Goal: Task Accomplishment & Management: Complete application form

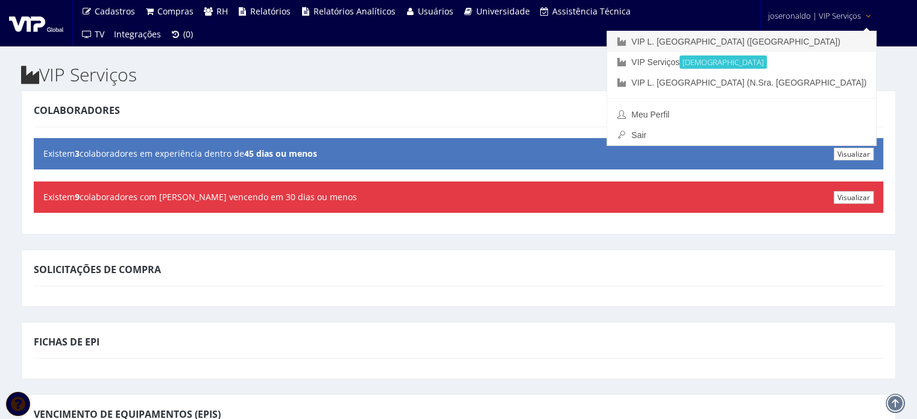
click at [799, 38] on link "VIP L. [GEOGRAPHIC_DATA] ([GEOGRAPHIC_DATA])" at bounding box center [741, 41] width 269 height 20
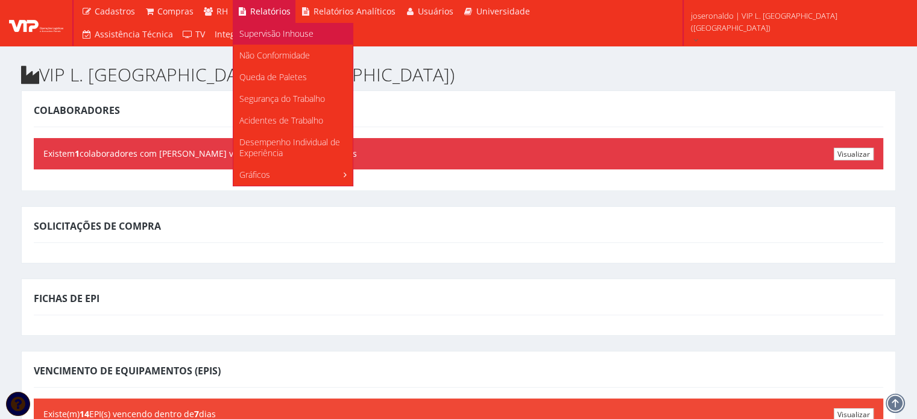
click at [251, 32] on span "Supervisão Inhouse" at bounding box center [276, 33] width 74 height 11
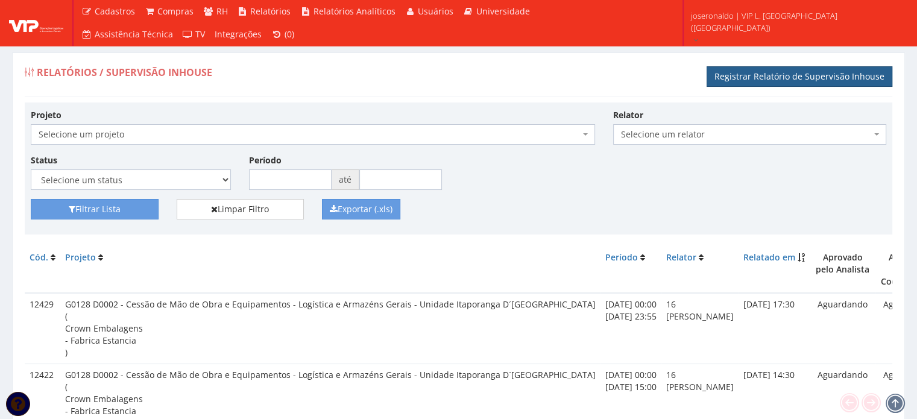
click at [798, 74] on link "Registrar Relatório de Supervisão Inhouse" at bounding box center [800, 76] width 186 height 20
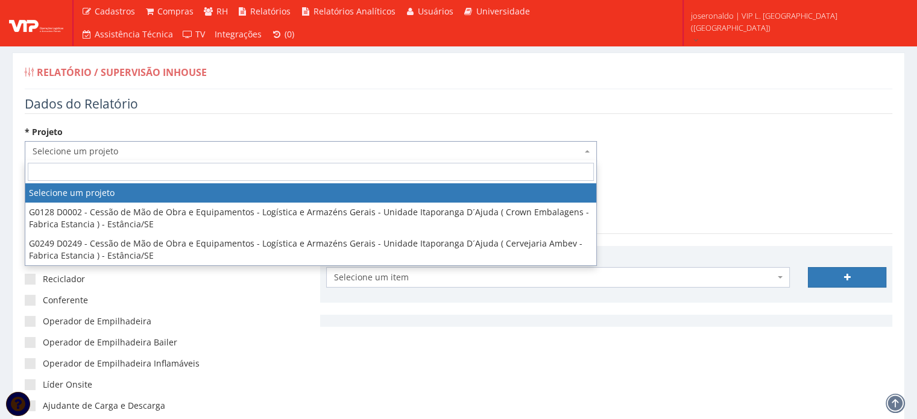
click at [44, 146] on span "Selecione um projeto" at bounding box center [307, 151] width 549 height 12
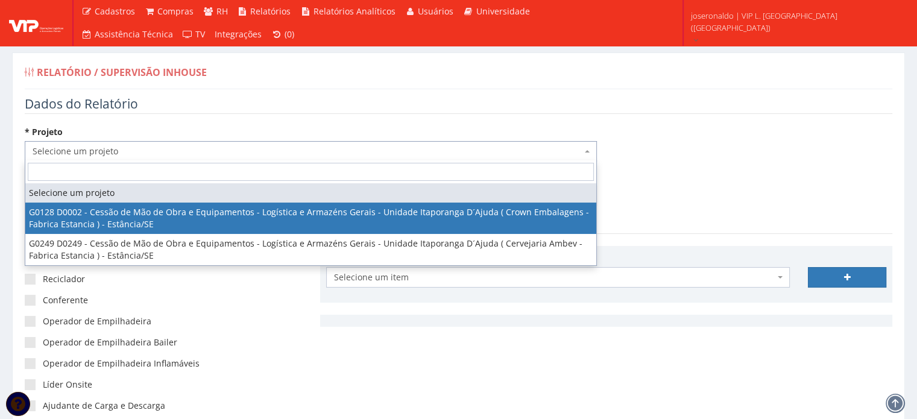
select select "128"
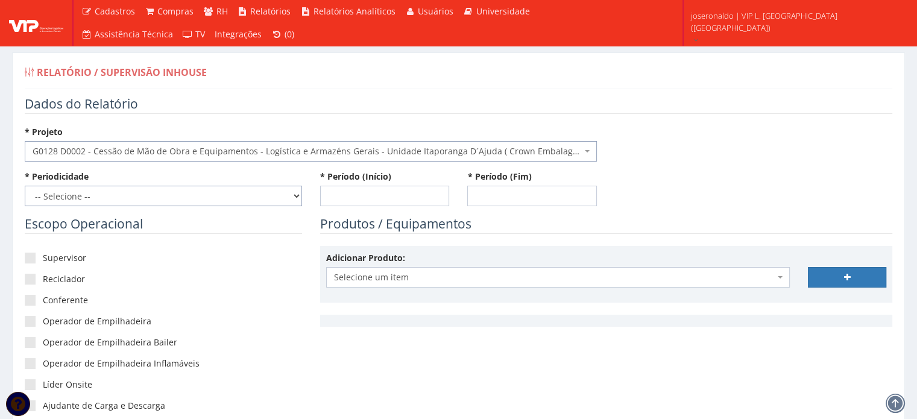
click at [105, 197] on select "-- Selecione -- Extraordinário Semanal" at bounding box center [163, 196] width 277 height 20
select select "1"
click at [25, 186] on select "-- Selecione -- Extraordinário Semanal" at bounding box center [163, 196] width 277 height 20
click at [361, 197] on input "* Período (Início)" at bounding box center [385, 196] width 130 height 20
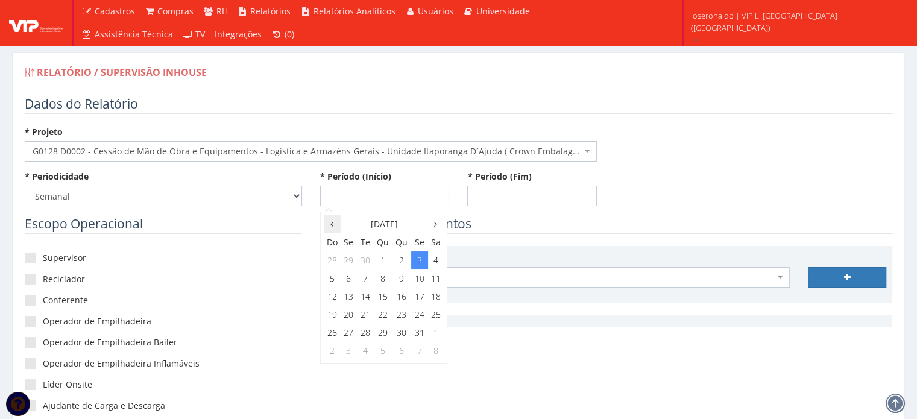
click at [328, 226] on th at bounding box center [332, 224] width 17 height 18
click at [433, 316] on td "27" at bounding box center [436, 315] width 16 height 18
click at [337, 248] on span "0:00" at bounding box center [339, 246] width 24 height 16
click at [337, 246] on span "0:00" at bounding box center [339, 246] width 24 height 16
type input "[DATE] 00:00"
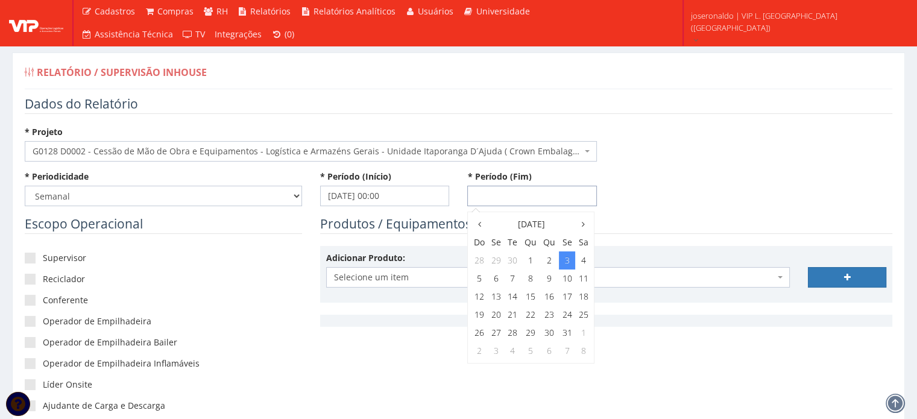
click at [509, 190] on input "* Período (Fim)" at bounding box center [532, 196] width 130 height 20
click at [570, 263] on td "3" at bounding box center [567, 260] width 16 height 18
click at [568, 297] on span "15:00" at bounding box center [566, 299] width 24 height 16
click at [482, 245] on span "15:00" at bounding box center [487, 246] width 24 height 16
type input "[DATE] 15:00"
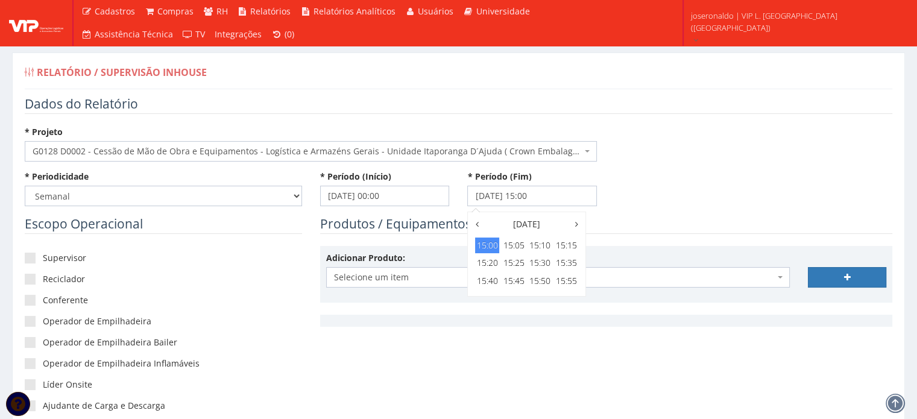
click at [668, 210] on div "* Periodicidade -- Selecione -- Extraordinário Semanal * Período (Início) 27/09…" at bounding box center [459, 193] width 886 height 45
click at [55, 260] on label "Supervisor" at bounding box center [163, 258] width 277 height 12
click at [51, 260] on input"] "Supervisor" at bounding box center [47, 258] width 8 height 8
checkbox input"] "true"
click at [32, 323] on span at bounding box center [30, 321] width 11 height 11
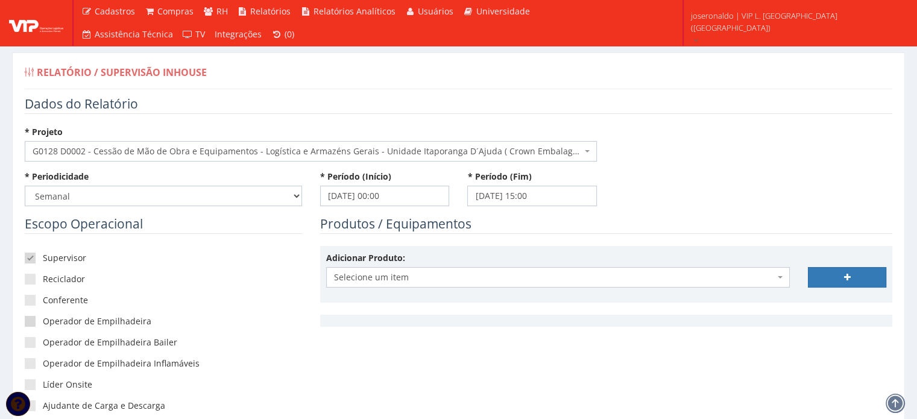
click at [43, 323] on input"] "Operador de Empilhadeira" at bounding box center [47, 322] width 8 height 8
checkbox input"] "true"
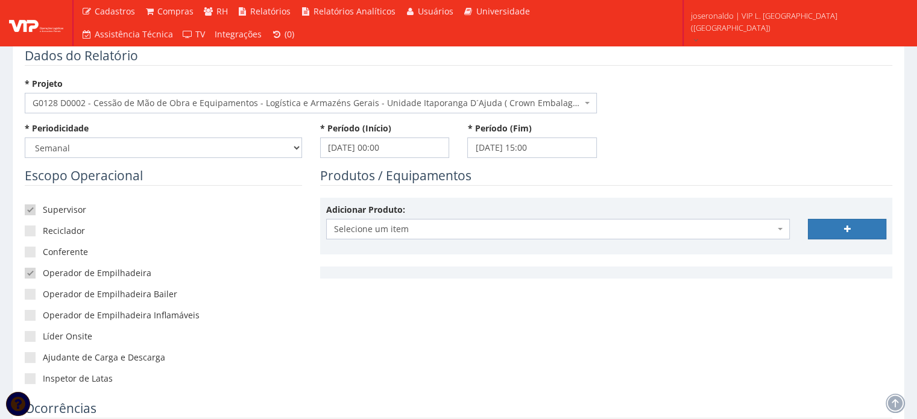
scroll to position [121, 0]
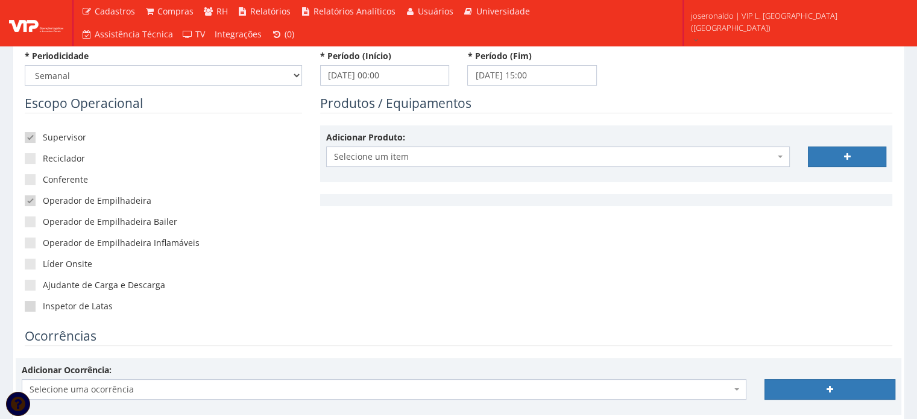
click at [32, 308] on span at bounding box center [30, 306] width 11 height 11
click at [43, 308] on input"] "Inspetor de Latas" at bounding box center [47, 307] width 8 height 8
checkbox input"] "true"
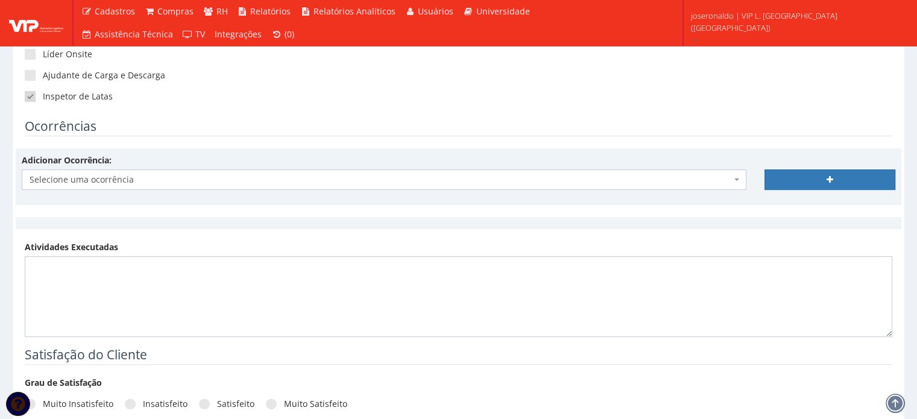
scroll to position [362, 0]
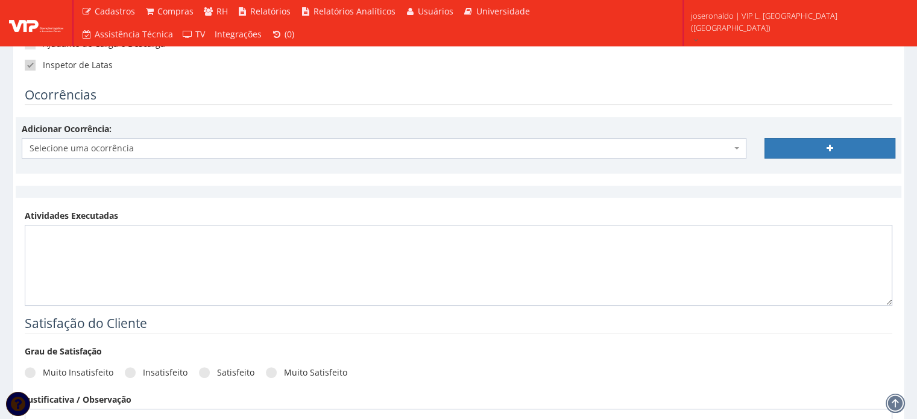
click at [119, 151] on span "Selecione uma ocorrência" at bounding box center [381, 148] width 702 height 12
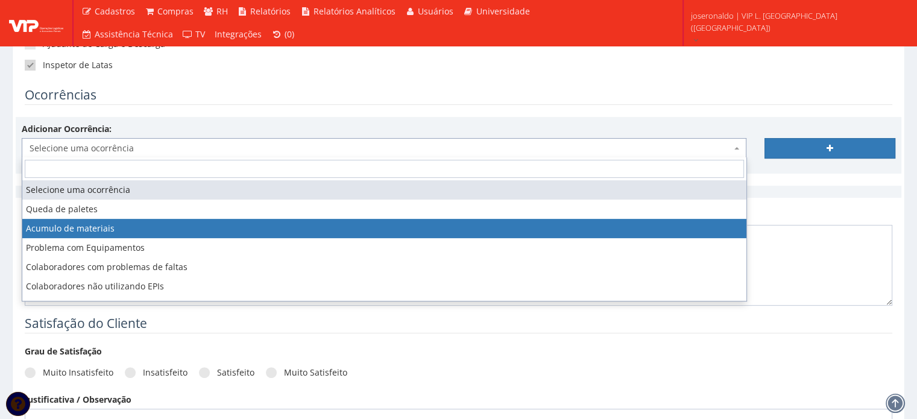
select select "acumulo_de_materiais"
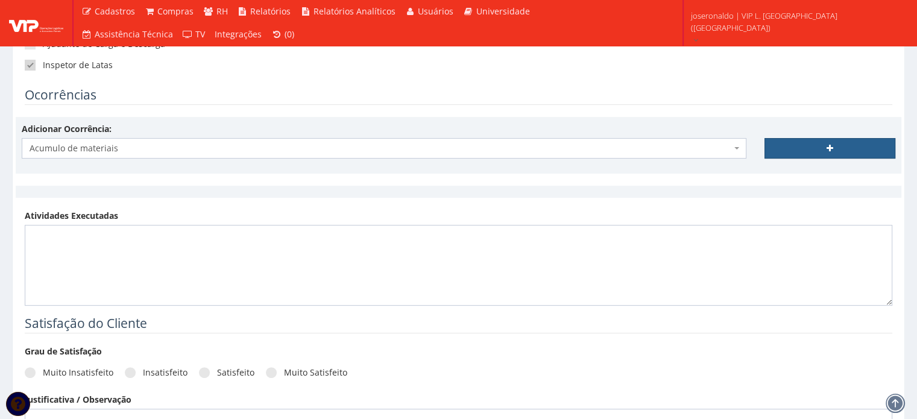
click at [778, 139] on link at bounding box center [829, 148] width 131 height 20
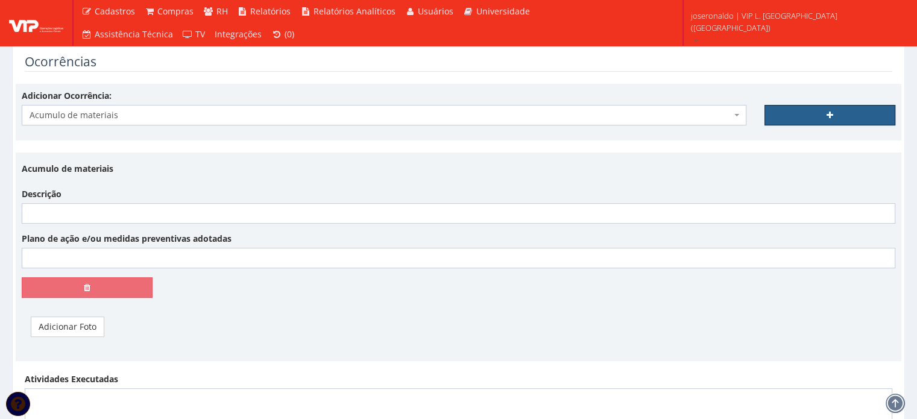
scroll to position [422, 0]
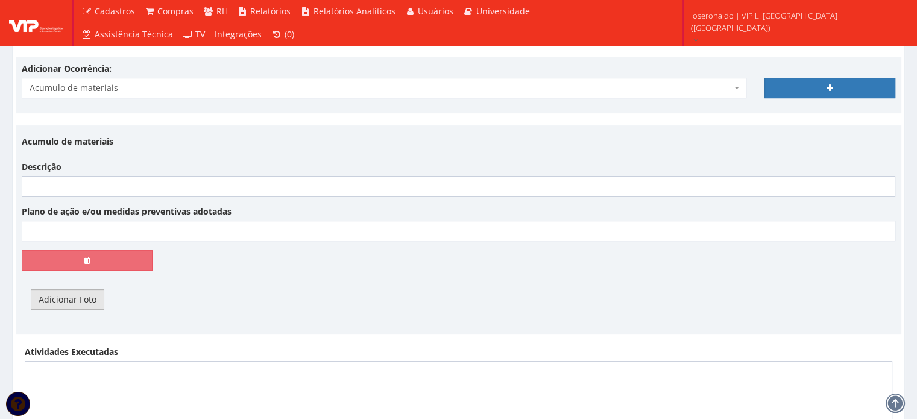
click at [85, 298] on link "Adicionar Foto" at bounding box center [68, 299] width 74 height 20
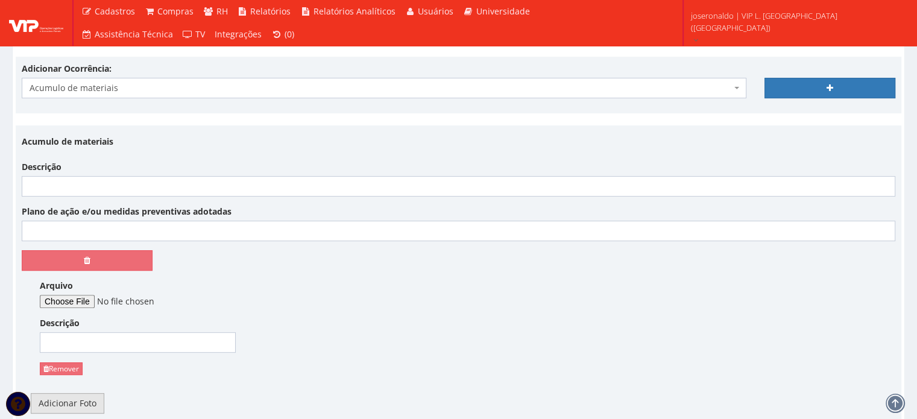
click at [92, 393] on link "Adicionar Foto" at bounding box center [68, 403] width 74 height 20
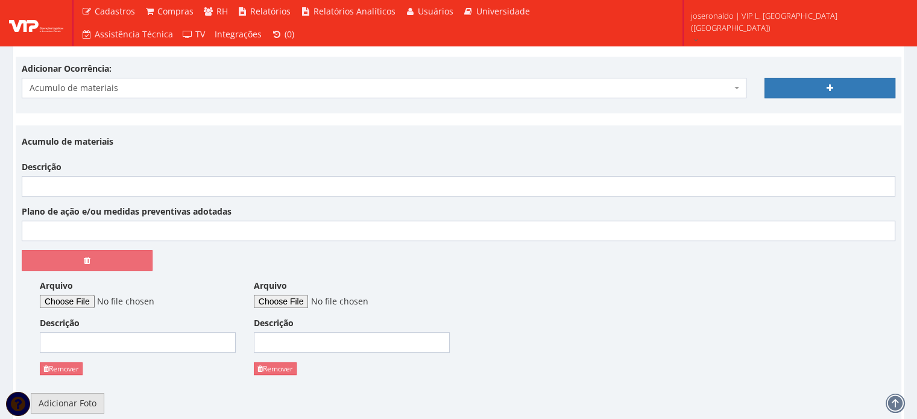
click at [92, 397] on link "Adicionar Foto" at bounding box center [68, 403] width 74 height 20
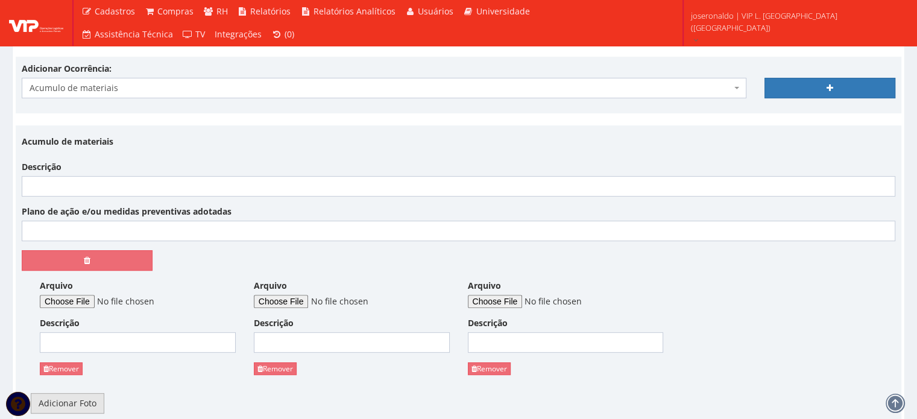
click at [92, 397] on link "Adicionar Foto" at bounding box center [68, 403] width 74 height 20
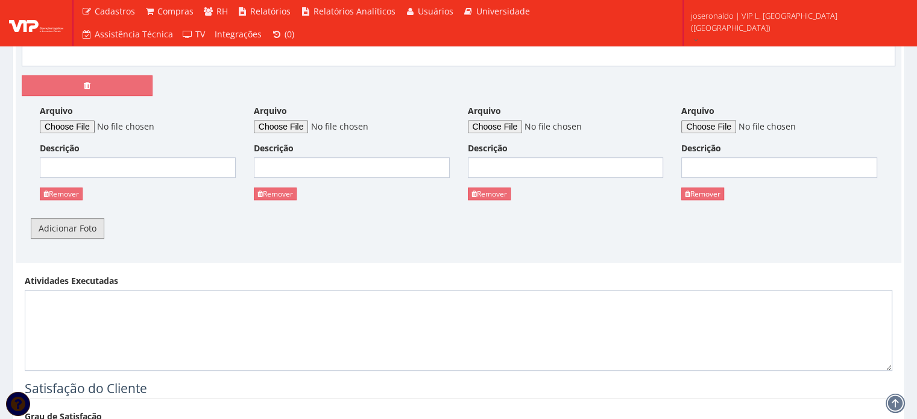
scroll to position [603, 0]
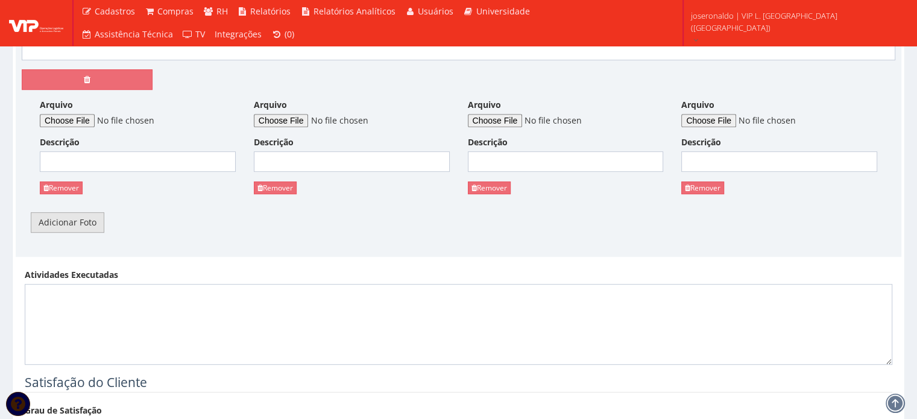
click at [78, 227] on link "Adicionar Foto" at bounding box center [68, 222] width 74 height 20
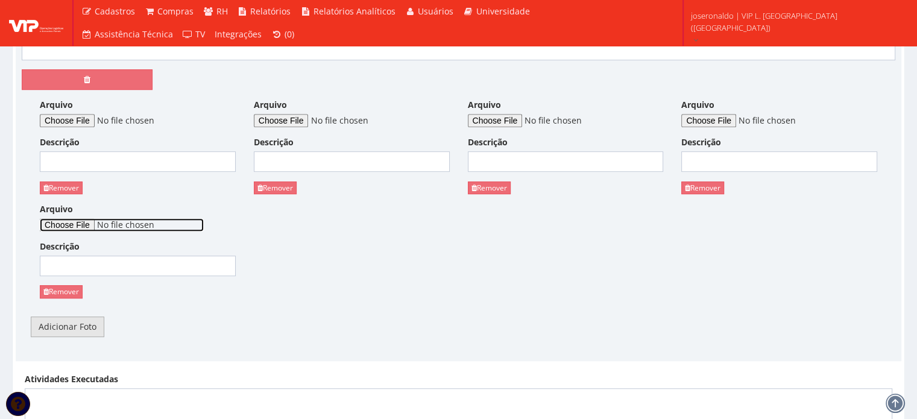
click at [78, 227] on input "Arquivo" at bounding box center [122, 224] width 164 height 13
click at [70, 329] on link "Adicionar Foto" at bounding box center [68, 326] width 74 height 20
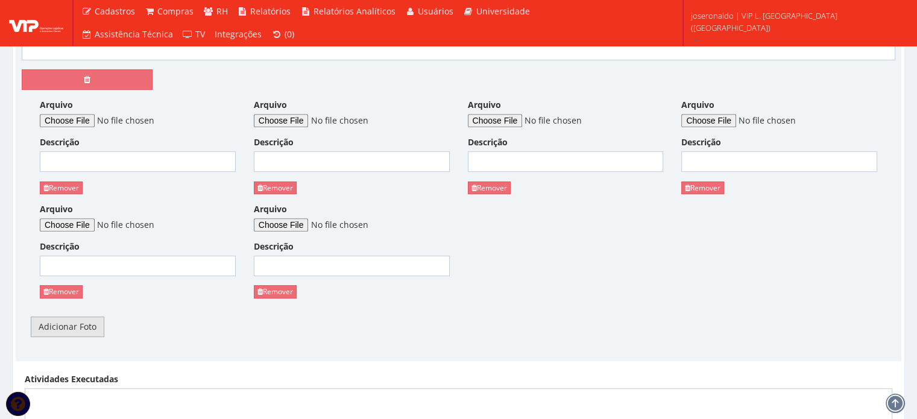
click at [70, 329] on link "Adicionar Foto" at bounding box center [68, 326] width 74 height 20
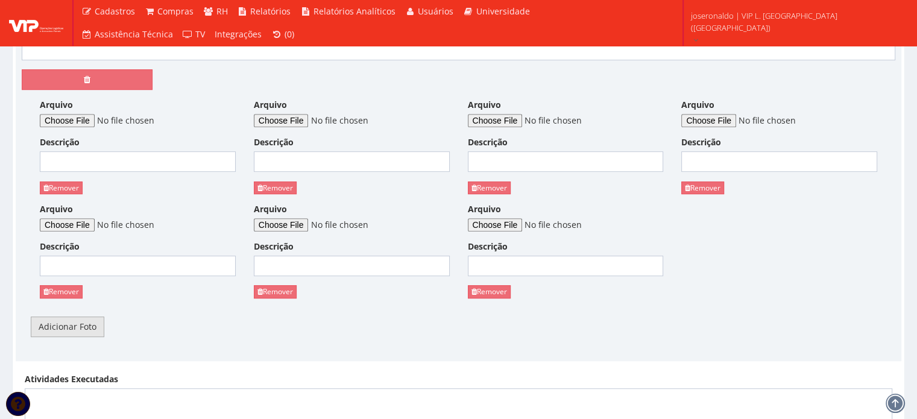
click at [70, 329] on link "Adicionar Foto" at bounding box center [68, 326] width 74 height 20
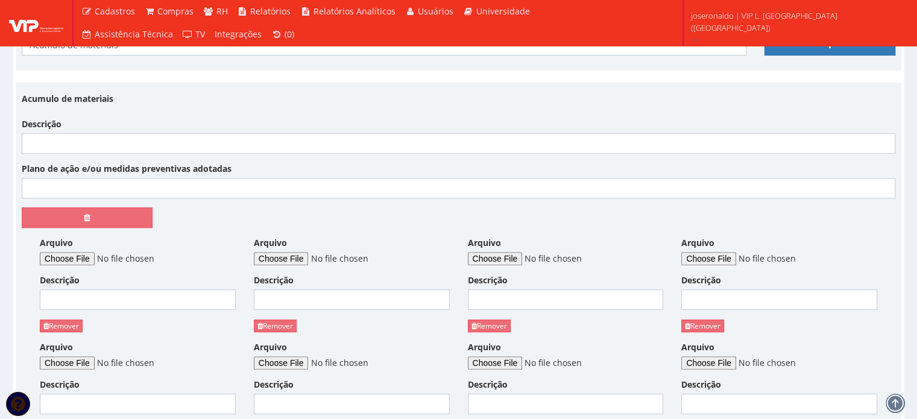
scroll to position [422, 0]
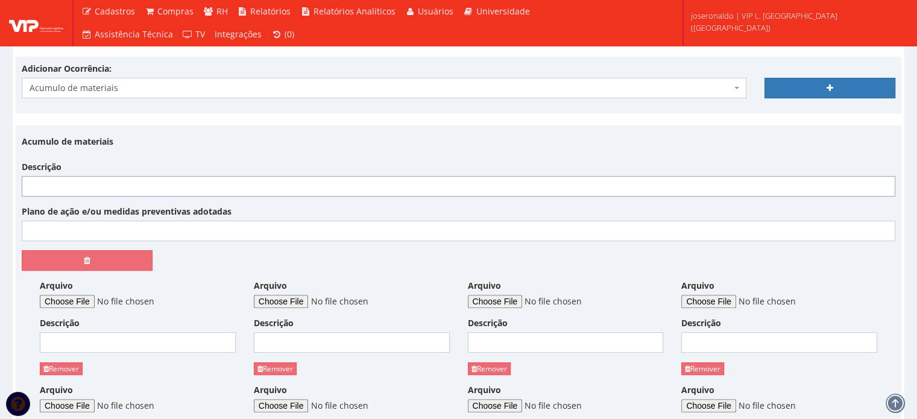
click at [65, 180] on input "Descrição" at bounding box center [458, 186] width 873 height 20
type input "Fechamso o"
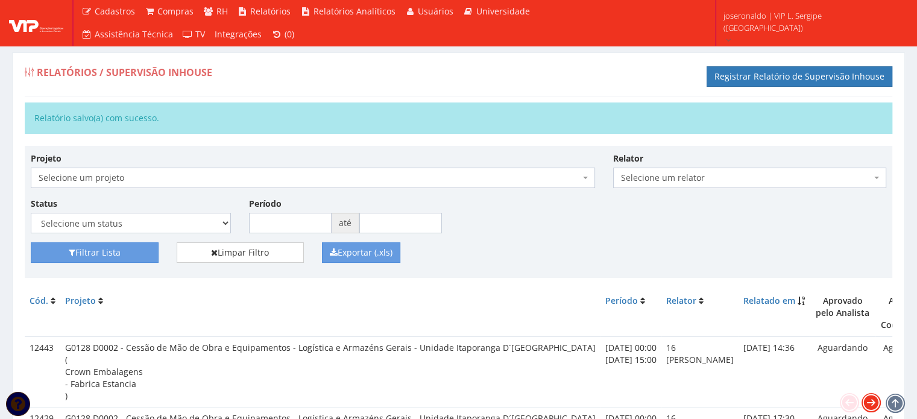
click at [869, 406] on icon at bounding box center [871, 402] width 17 height 17
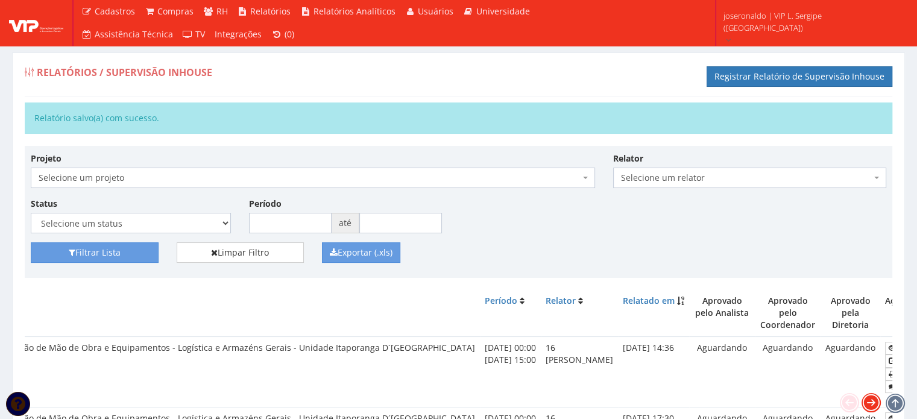
click at [870, 406] on icon at bounding box center [871, 402] width 17 height 17
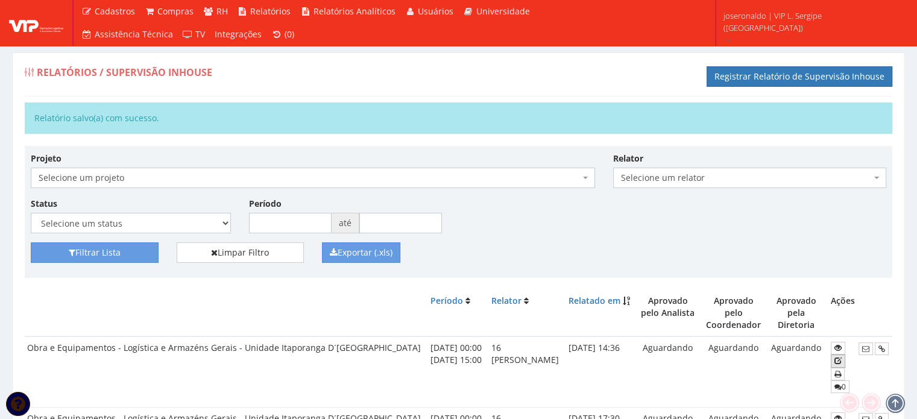
click at [831, 359] on link at bounding box center [838, 360] width 14 height 13
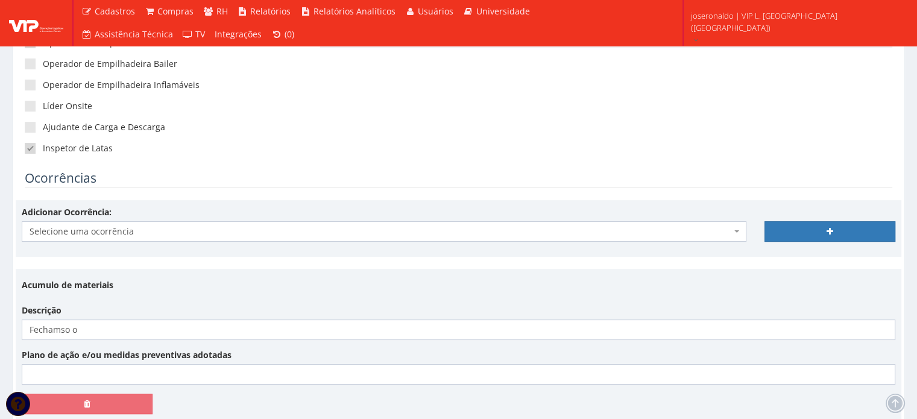
scroll to position [301, 0]
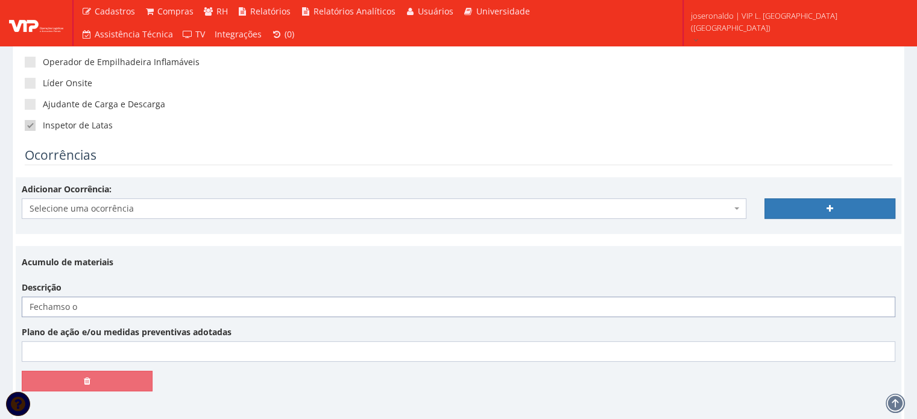
click at [115, 307] on input "Fechamso o" at bounding box center [458, 307] width 873 height 20
click at [178, 312] on input "Fechamos o período com 2677" at bounding box center [458, 307] width 873 height 20
type input "Fechamos o período com 2766 paletes, equivalente a 27,31% de nossa capacidade t…"
click at [453, 308] on input "Fechamos o período com 2766 paletes, equivalente a 27,31% de nossa capacidade t…" at bounding box center [458, 307] width 873 height 20
click at [112, 355] on input "Plano de ação e/ou medidas preventivas adotadas" at bounding box center [458, 351] width 873 height 20
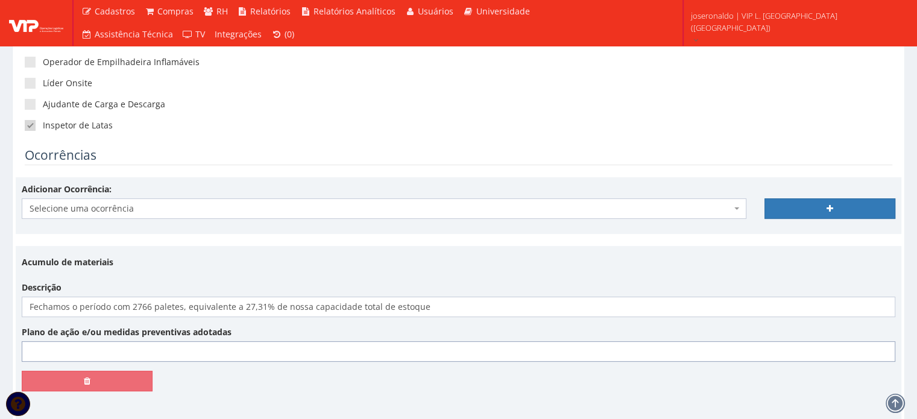
type input "Não se aplica"
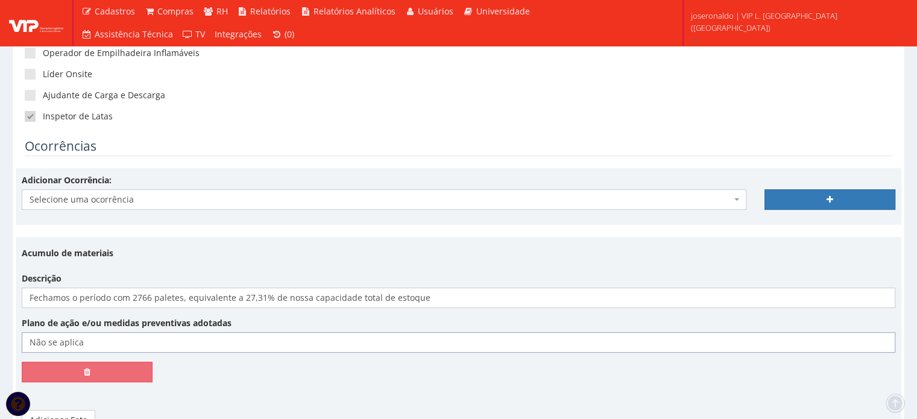
scroll to position [422, 0]
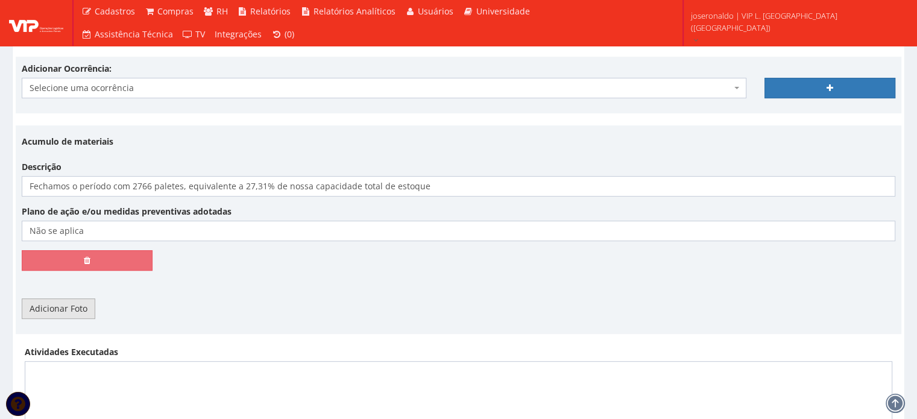
click at [67, 308] on link "Adicionar Foto" at bounding box center [59, 308] width 74 height 20
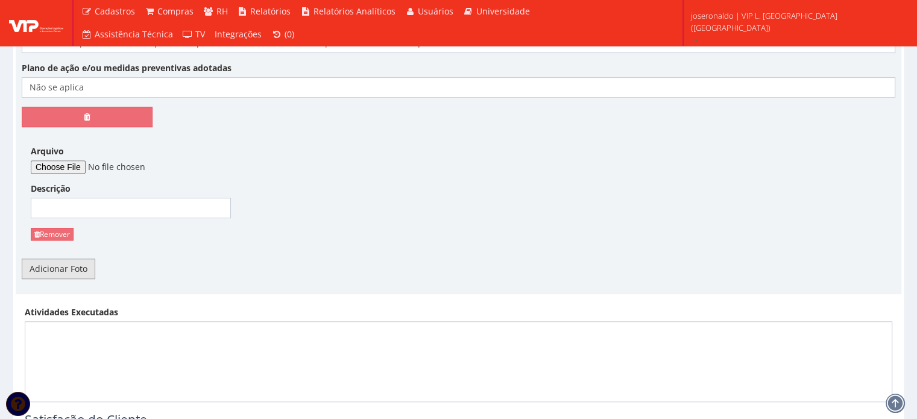
scroll to position [603, 0]
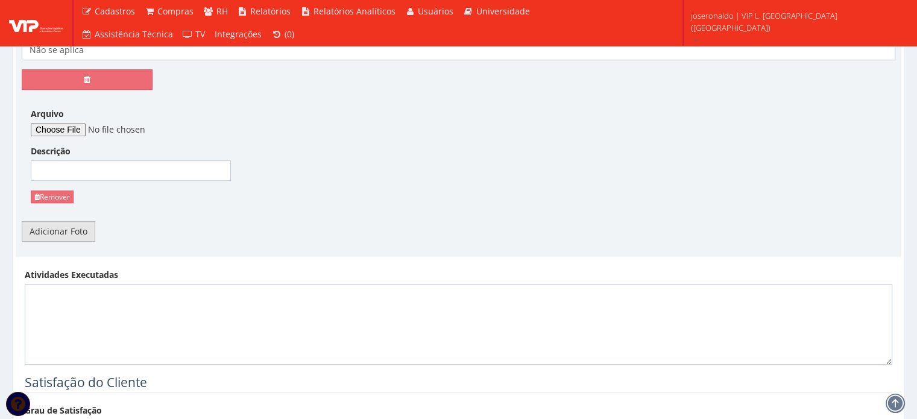
click at [64, 236] on link "Adicionar Foto" at bounding box center [59, 231] width 74 height 20
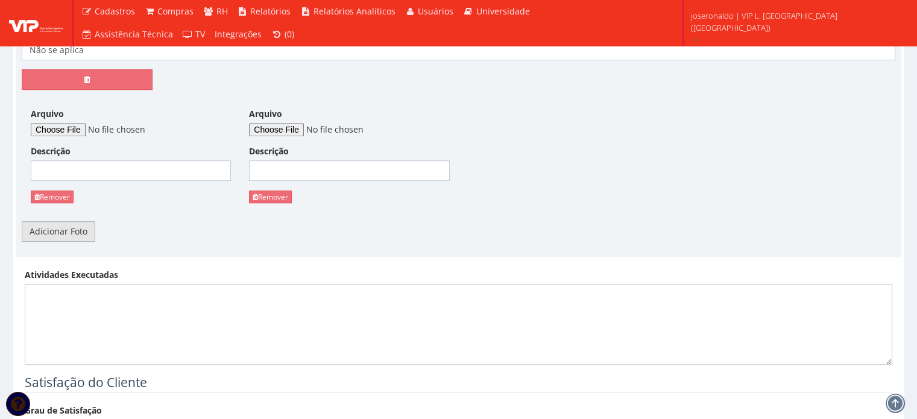
click at [67, 236] on link "Adicionar Foto" at bounding box center [59, 231] width 74 height 20
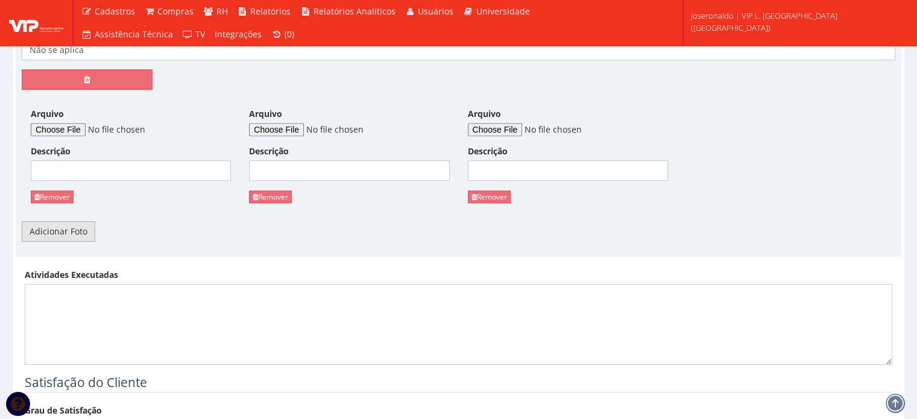
click at [67, 236] on link "Adicionar Foto" at bounding box center [59, 231] width 74 height 20
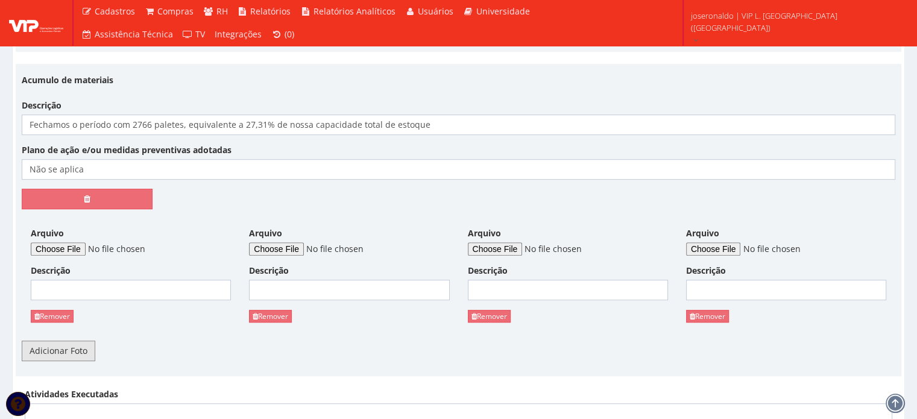
scroll to position [482, 0]
click at [69, 352] on link "Adicionar Foto" at bounding box center [59, 352] width 74 height 20
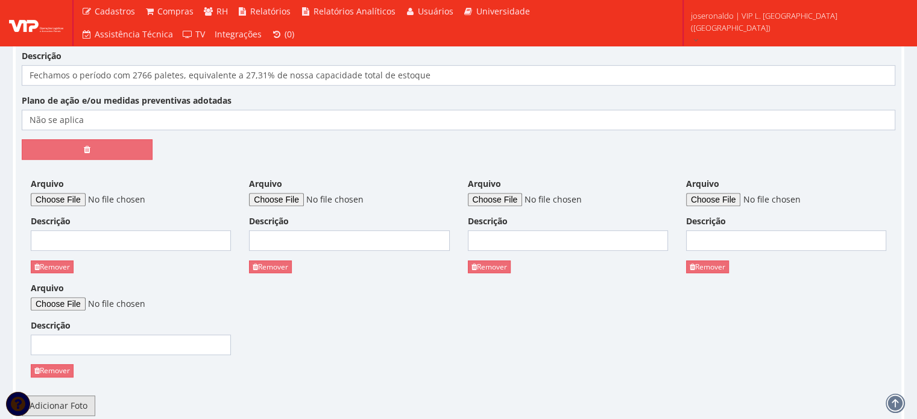
scroll to position [603, 0]
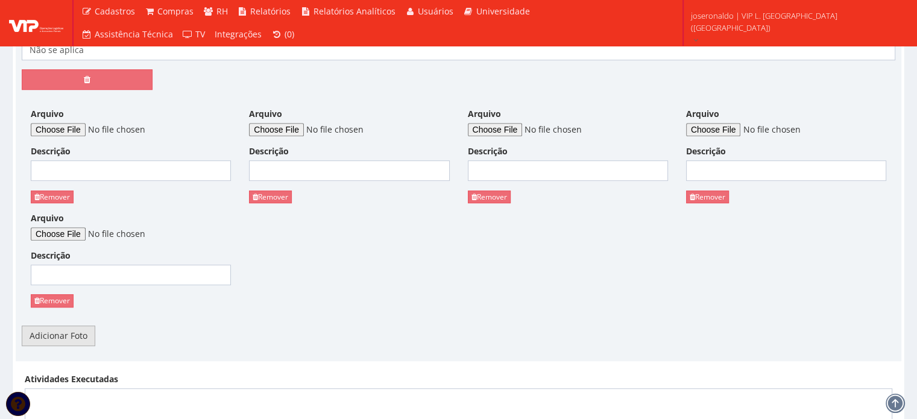
click at [72, 334] on link "Adicionar Foto" at bounding box center [59, 336] width 74 height 20
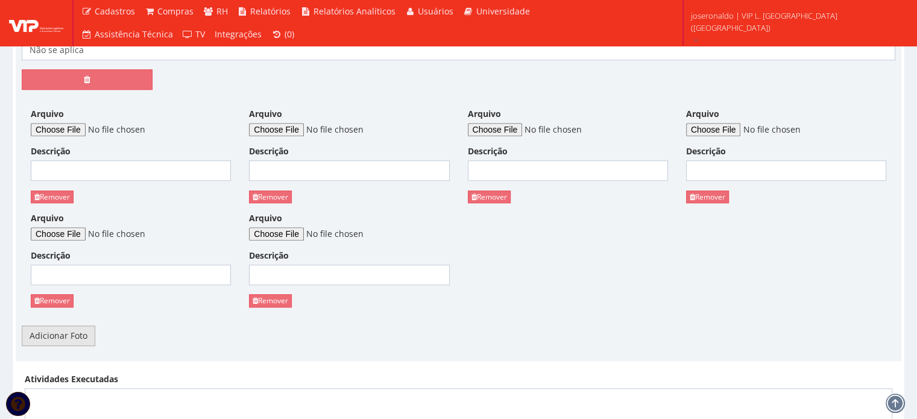
click at [75, 336] on link "Adicionar Foto" at bounding box center [59, 336] width 74 height 20
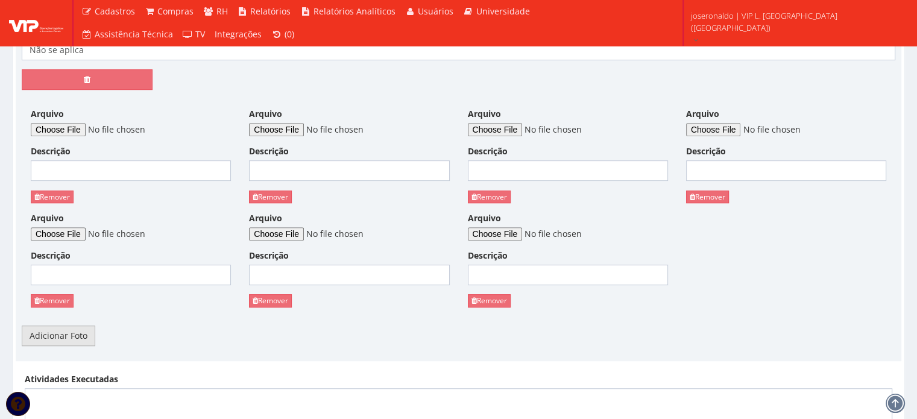
click at [75, 336] on link "Adicionar Foto" at bounding box center [59, 336] width 74 height 20
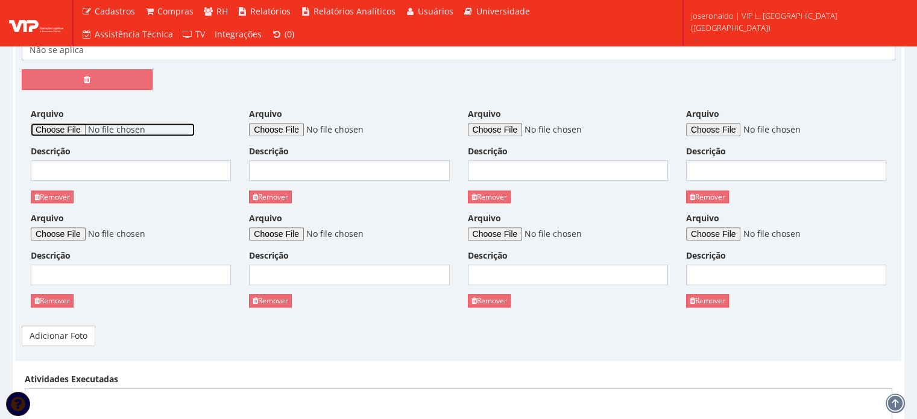
click at [80, 130] on input "Arquivo" at bounding box center [113, 129] width 164 height 13
click at [65, 129] on input "Arquivo" at bounding box center [113, 129] width 164 height 13
type input "C:\fakepath\Resumo de Estoque.png"
click at [150, 172] on input "Descrição" at bounding box center [131, 170] width 200 height 20
type input "Resumo de Estoque no período"
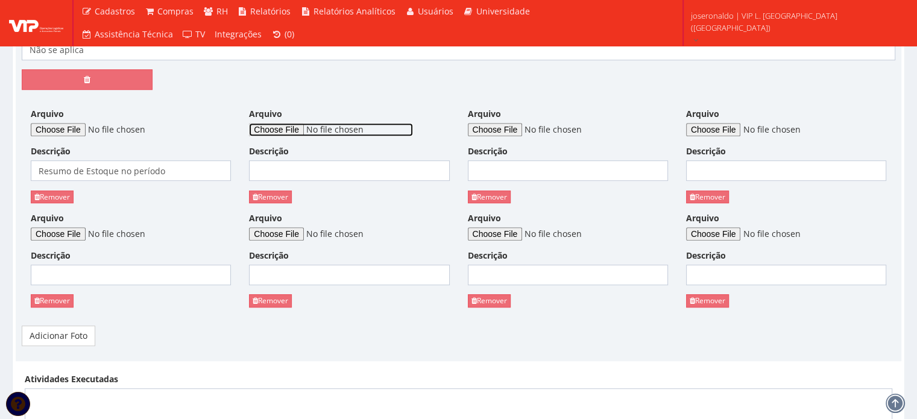
click at [288, 127] on input "Arquivo" at bounding box center [331, 129] width 164 height 13
type input "C:\fakepath\Análise de Produtividade por Janela de Horário.png"
click at [344, 175] on input "Descrição" at bounding box center [349, 170] width 200 height 20
type input "Análise de Produtividade por Horário"
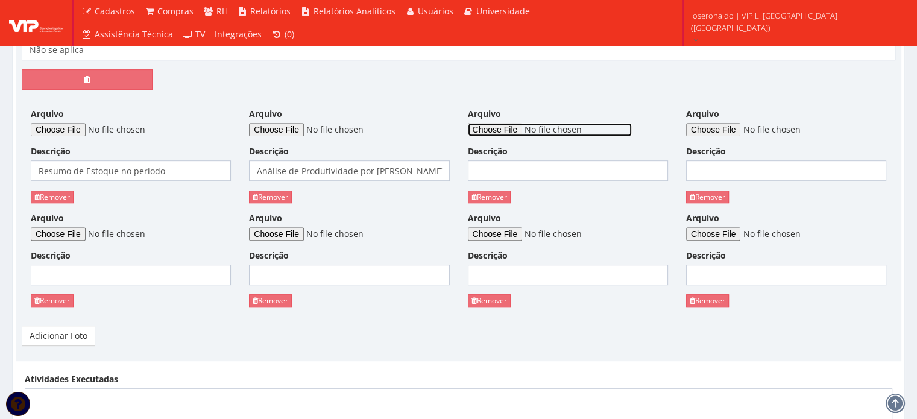
click at [509, 128] on input "Arquivo" at bounding box center [550, 129] width 164 height 13
type input "C:\fakepath\Tempos e Movimentos Internos.png"
click at [516, 168] on input "Descrição" at bounding box center [568, 170] width 200 height 20
type input "Média Tempo espera em Pátio"
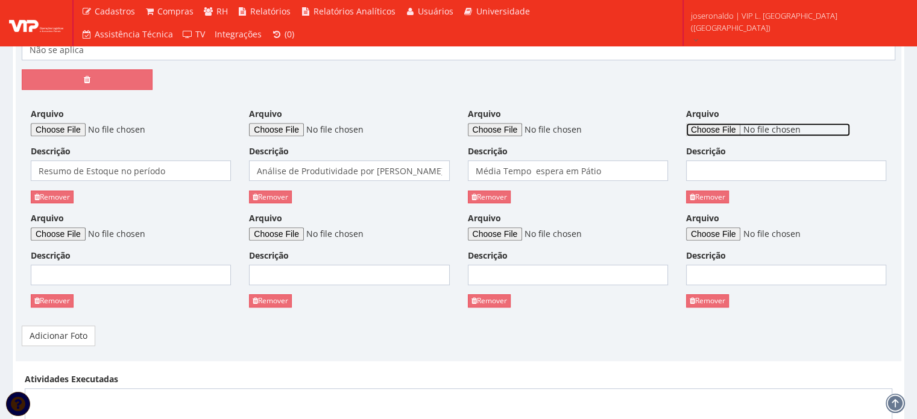
click at [719, 125] on input "Arquivo" at bounding box center [768, 129] width 164 height 13
type input "C:\fakepath\Volume de Baús Faturados por Grupo de Clientes.png"
click at [763, 165] on input "Descrição" at bounding box center [786, 170] width 200 height 20
type input "Volumes de Baús faturados por grupo de clientes"
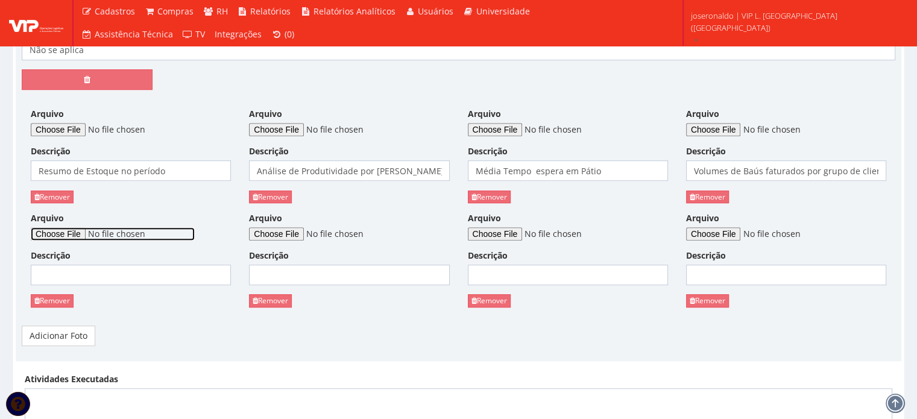
click at [66, 236] on input "Arquivo" at bounding box center [113, 233] width 164 height 13
type input "C:\fakepath\Volume de Paletes Carregados por SKU.png"
click at [160, 274] on input "Descrição" at bounding box center [131, 275] width 200 height 20
type input "Volume de Paletes por SKU"
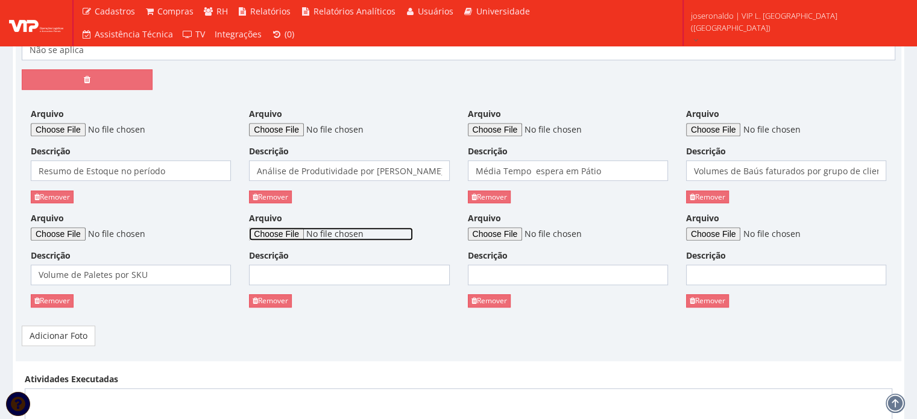
click at [304, 227] on input "Arquivo" at bounding box center [331, 233] width 164 height 13
type input "C:\fakepath\Volume de Paletes Embarcados por Rota.png"
click at [349, 279] on input "Descrição" at bounding box center [349, 275] width 200 height 20
type input "Volume de Paletes Embarcados por ROTA"
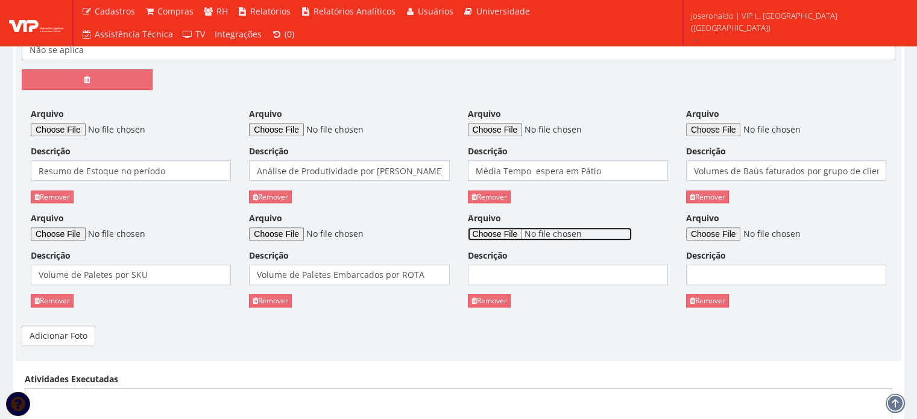
click at [522, 230] on input "Arquivo" at bounding box center [550, 233] width 164 height 13
type input "C:\fakepath\Volume de Paletes por Operador de Empilhadeira.png"
click at [535, 277] on input "Descrição" at bounding box center [568, 275] width 200 height 20
type input "Volume de Paletes por Opereador de Empilhadeira"
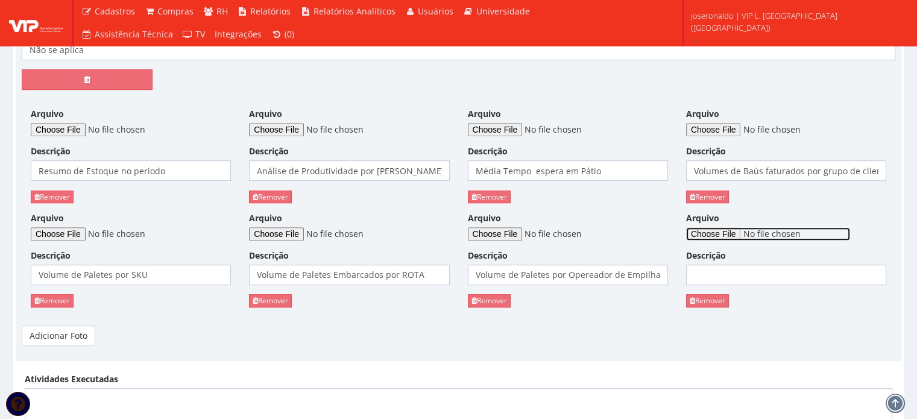
click at [726, 230] on input "Arquivo" at bounding box center [768, 233] width 164 height 13
type input "C:\fakepath\Média Tempo de Espera em Pátio.png"
click at [737, 277] on input "Descrição" at bounding box center [786, 275] width 200 height 20
click at [729, 277] on input "Descrição" at bounding box center [786, 275] width 200 height 20
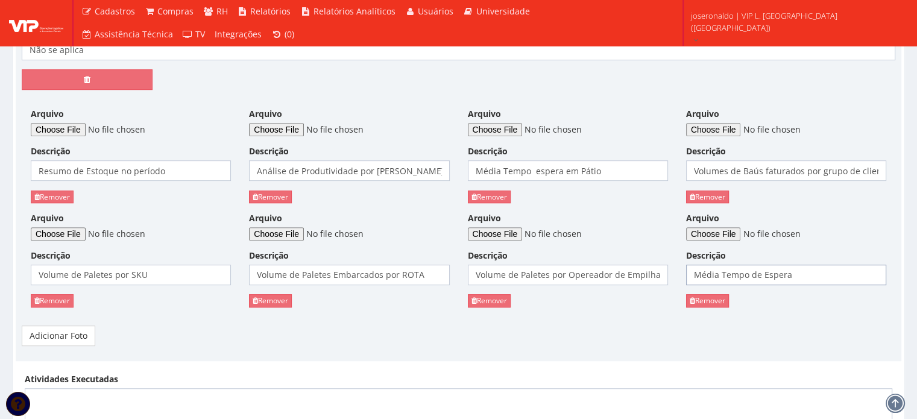
type input "Média Tempo de Espera"
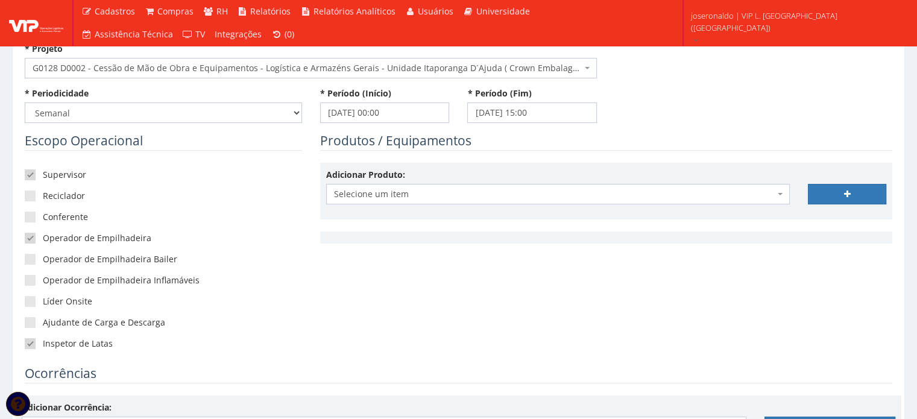
scroll to position [241, 0]
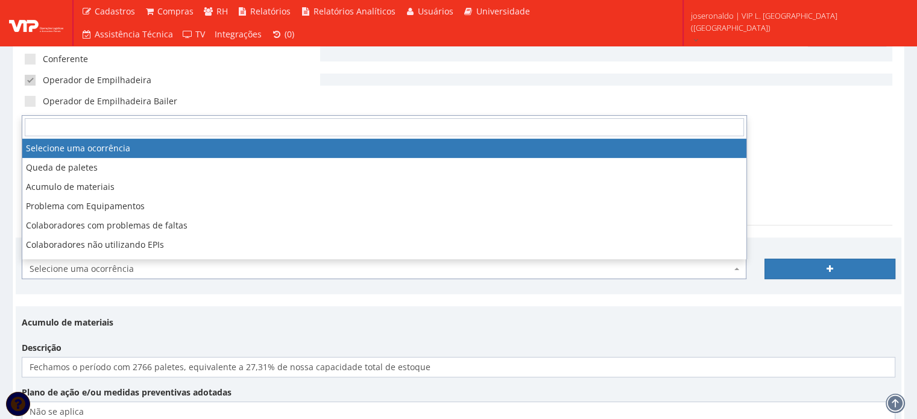
click at [212, 268] on span "Selecione uma ocorrência" at bounding box center [381, 269] width 702 height 12
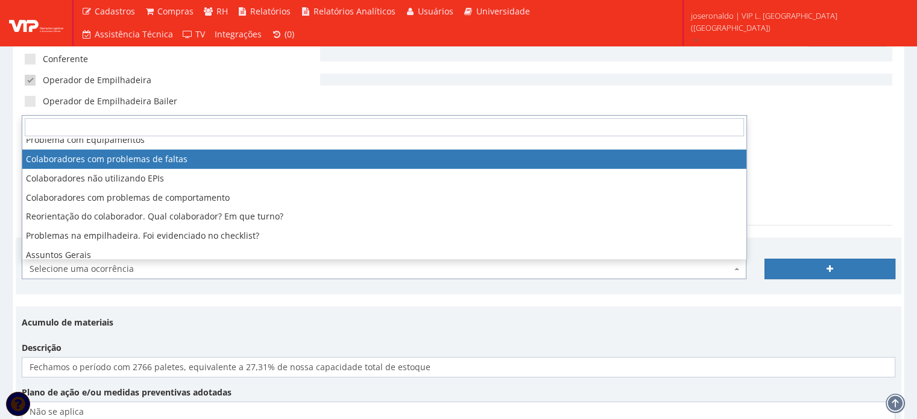
scroll to position [72, 0]
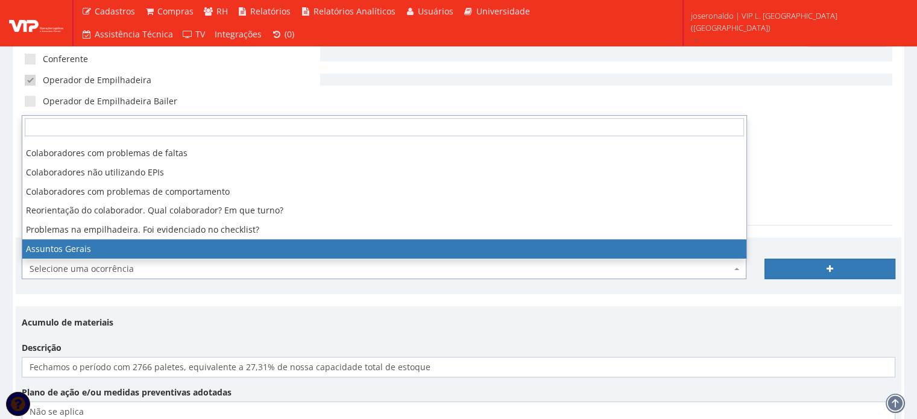
select select "assuntos_gerais"
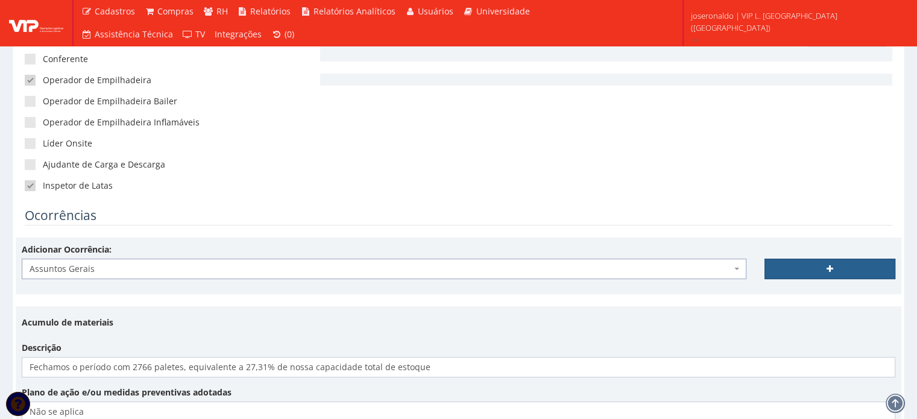
click at [801, 262] on link at bounding box center [829, 269] width 131 height 20
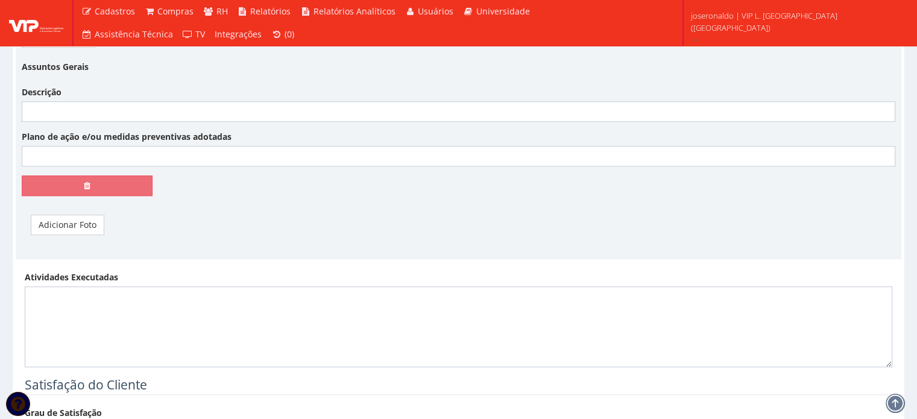
scroll to position [1025, 0]
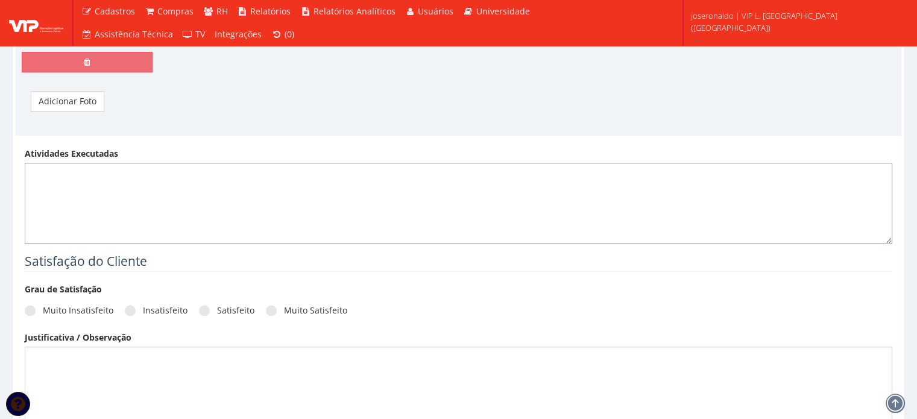
click at [319, 178] on textarea "Atividades Executadas" at bounding box center [458, 203] width 867 height 81
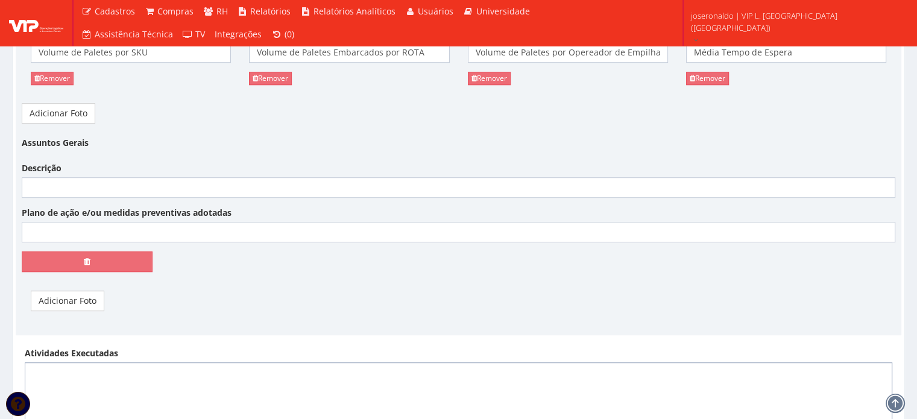
scroll to position [784, 0]
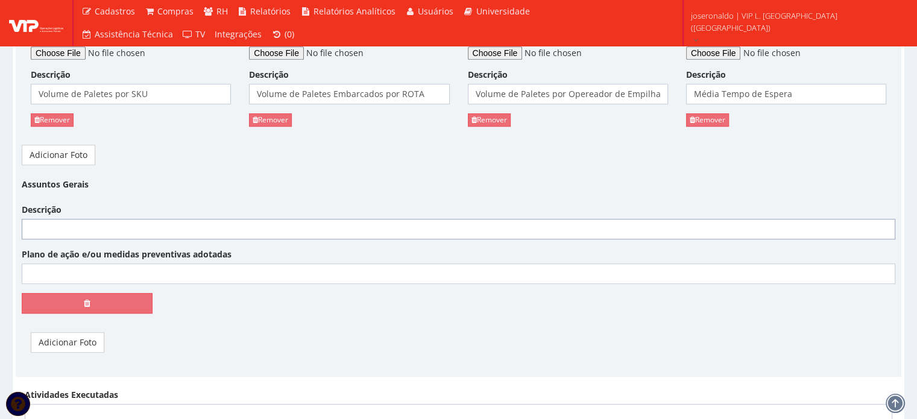
click at [99, 233] on input "Descrição" at bounding box center [458, 229] width 873 height 20
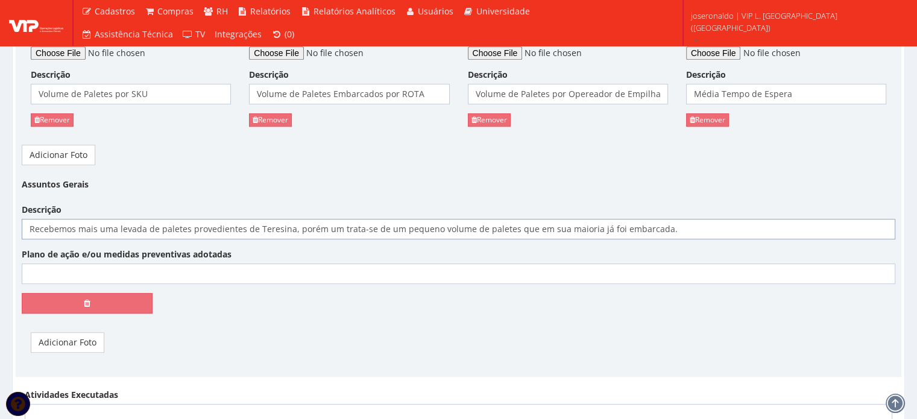
type input "Recebemos mais uma levada de paletes provedientes de Teresina, porém um trata-s…"
click at [139, 277] on input "Plano de ação e/ou medidas preventivas adotadas" at bounding box center [458, 273] width 873 height 20
type input "Não se aplica"
click at [84, 342] on link "Adicionar Foto" at bounding box center [68, 342] width 74 height 20
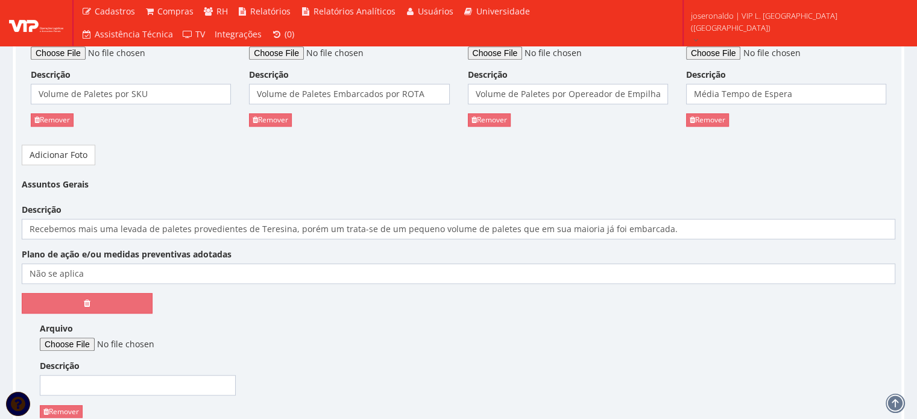
scroll to position [904, 0]
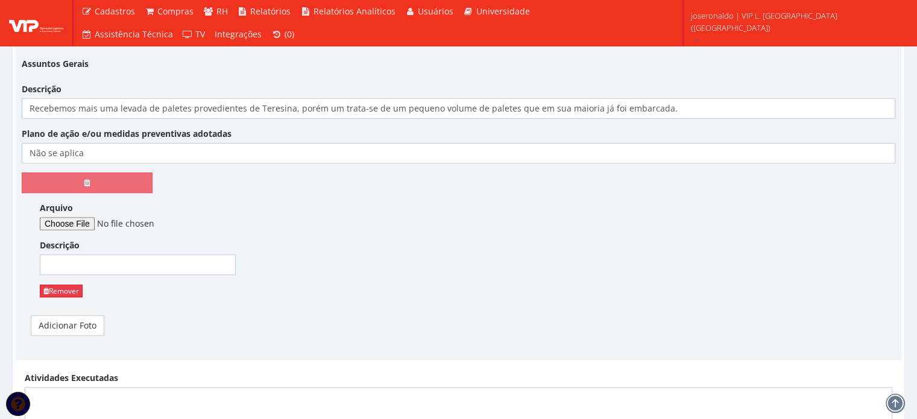
click at [71, 291] on link "Remover" at bounding box center [61, 291] width 43 height 13
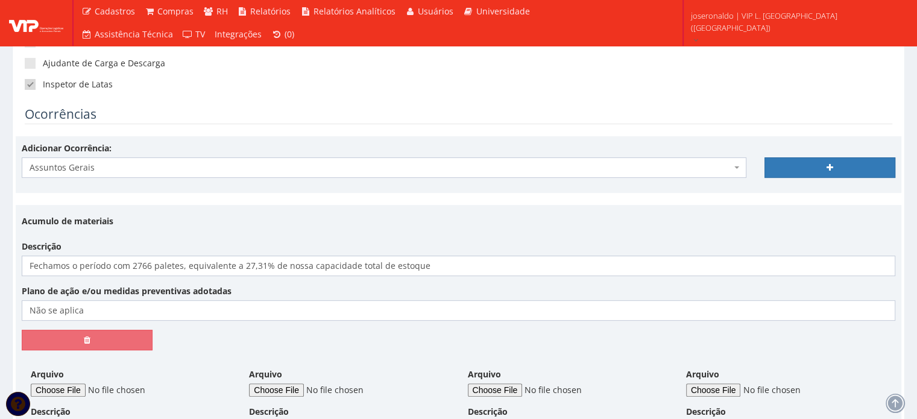
scroll to position [362, 0]
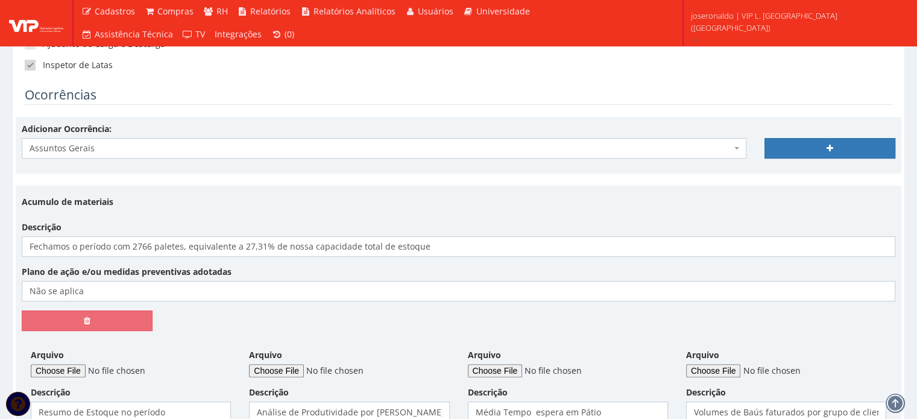
click at [145, 144] on span "Assuntos Gerais" at bounding box center [381, 148] width 702 height 12
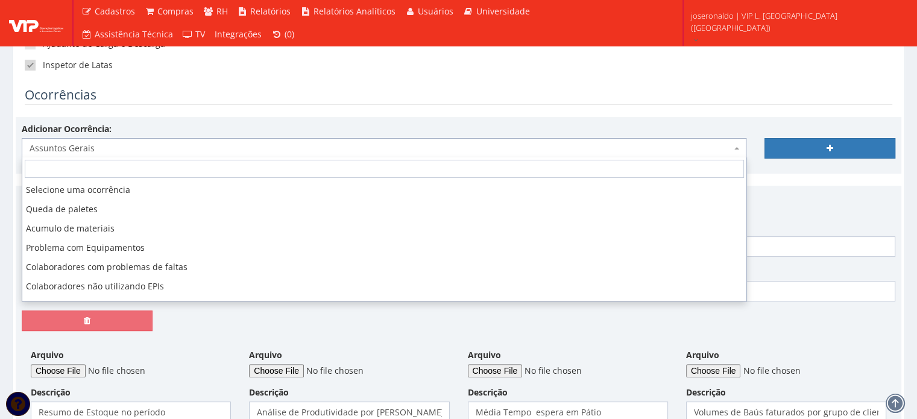
scroll to position [72, 0]
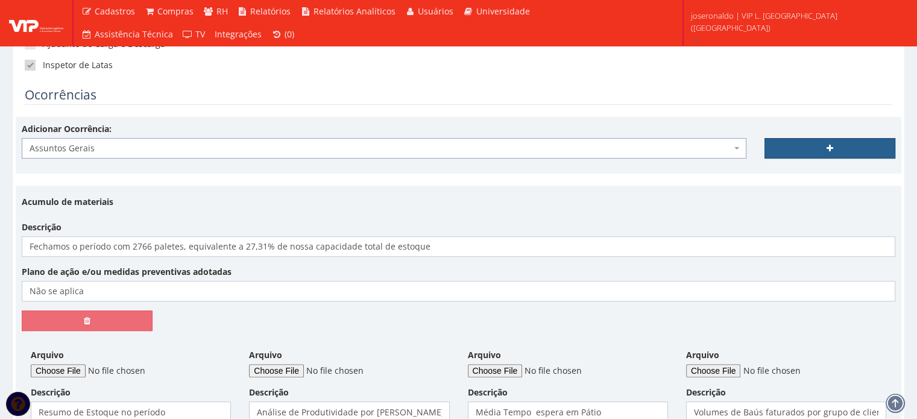
click at [807, 149] on link at bounding box center [829, 148] width 131 height 20
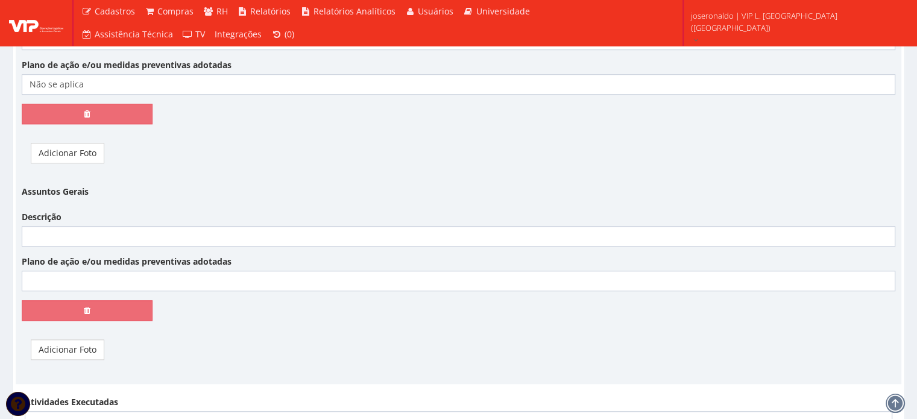
scroll to position [965, 0]
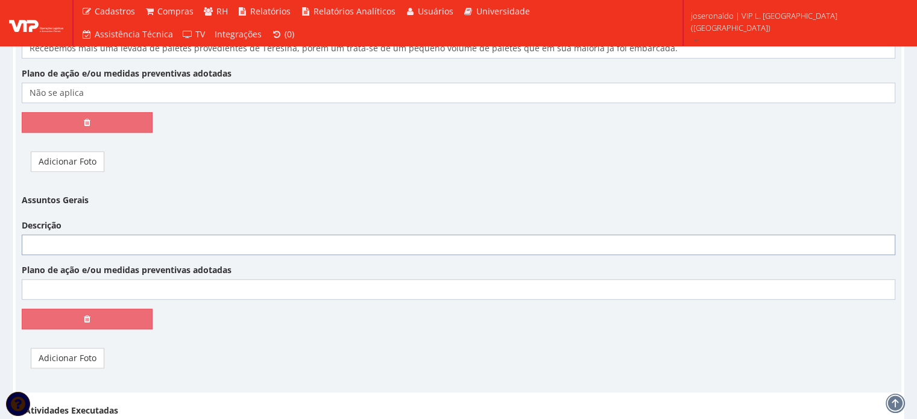
click at [131, 245] on input "Descrição" at bounding box center [458, 244] width 873 height 20
type input "Foi identificado no estoque alguns paletes faltando cinta e com muita lata amas…"
click at [178, 291] on input "Plano de ação e/ou medidas preventivas adotadas" at bounding box center [458, 289] width 873 height 20
type input "D"
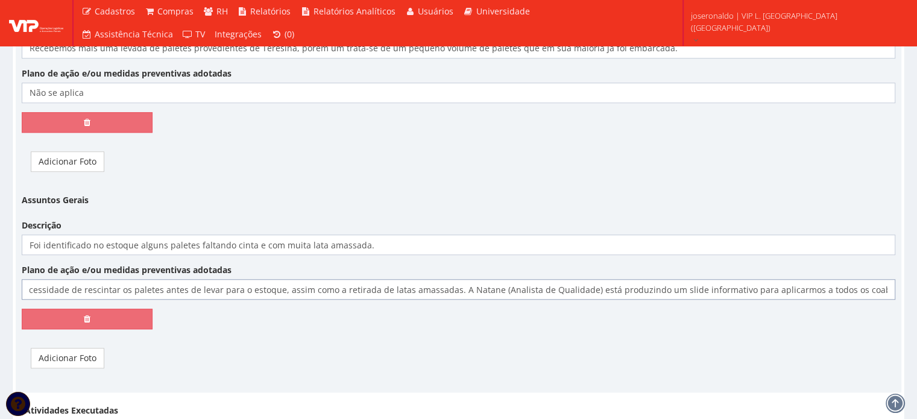
scroll to position [0, 303]
type input "Fiquixei um aviso e conversei com todos os colaboradores indagando a necessidad…"
click at [99, 360] on link "Adicionar Foto" at bounding box center [68, 358] width 74 height 20
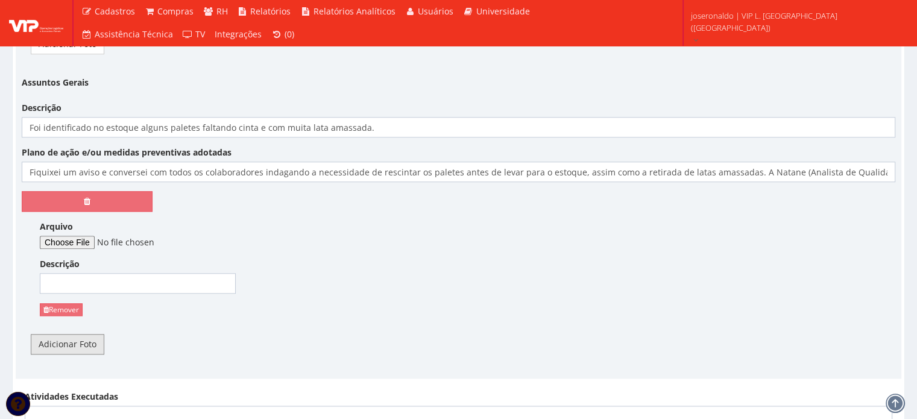
scroll to position [1085, 0]
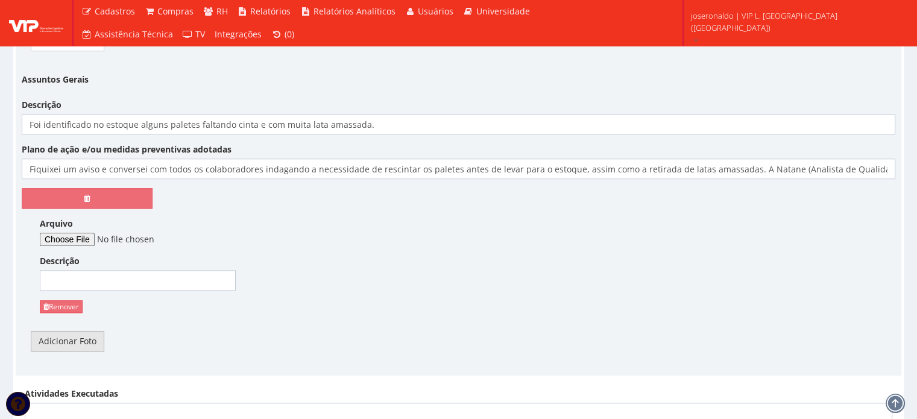
click at [74, 338] on link "Adicionar Foto" at bounding box center [68, 341] width 74 height 20
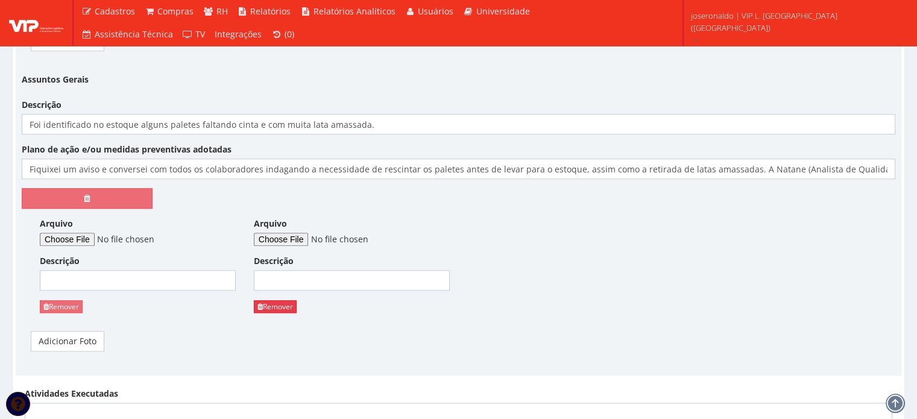
click at [285, 301] on link "Remover" at bounding box center [275, 306] width 43 height 13
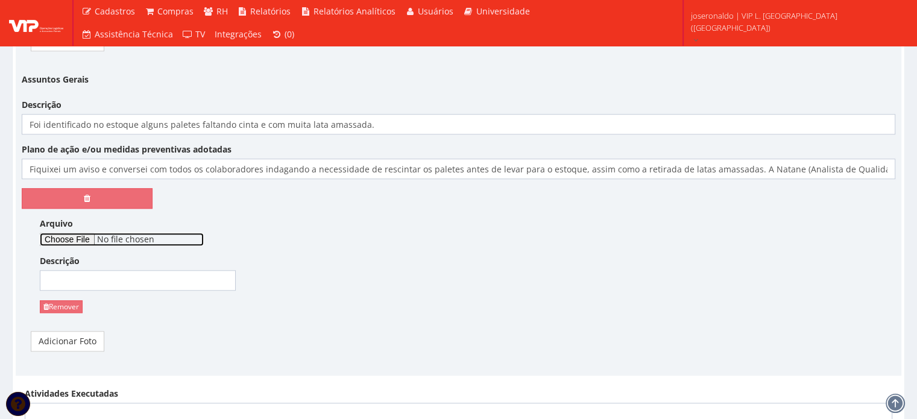
click at [78, 233] on input "Arquivo" at bounding box center [122, 239] width 164 height 13
type input "C:\fakepath\WhatsApp Image 2025-09-30 at 11.06.45.jpeg"
click at [126, 274] on input "Descrição" at bounding box center [138, 280] width 196 height 20
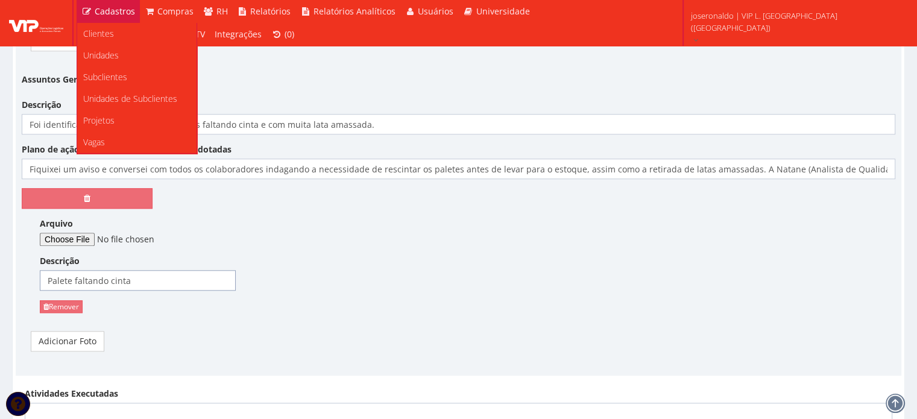
type input "Palete faltando cinta"
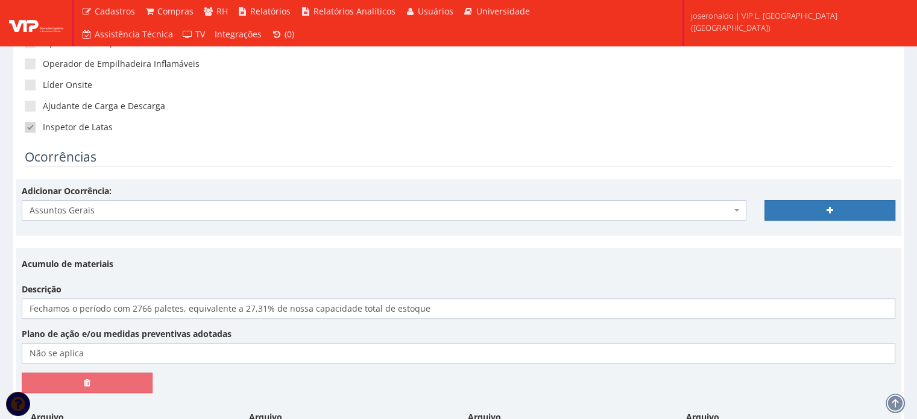
scroll to position [301, 0]
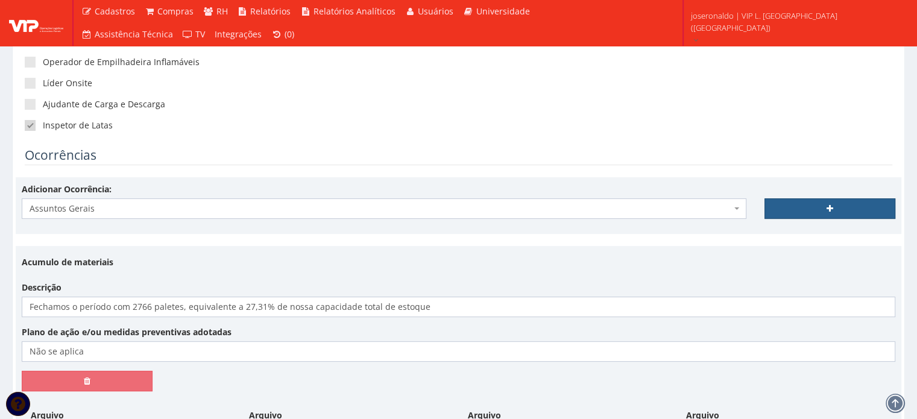
click at [818, 206] on link at bounding box center [829, 208] width 131 height 20
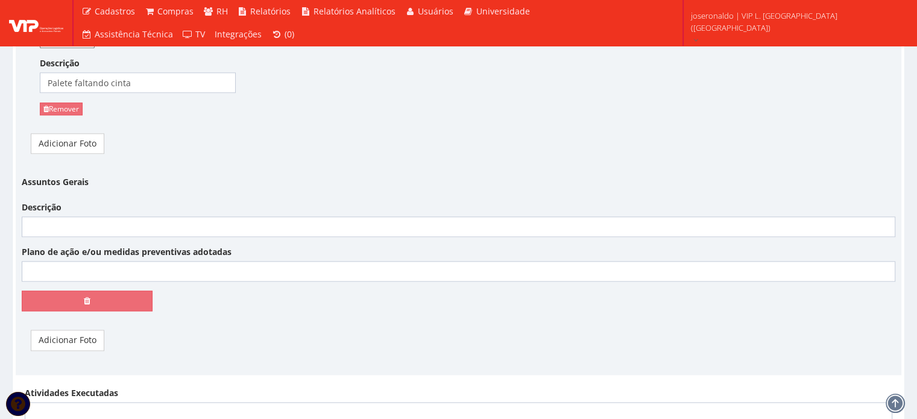
scroll to position [1266, 0]
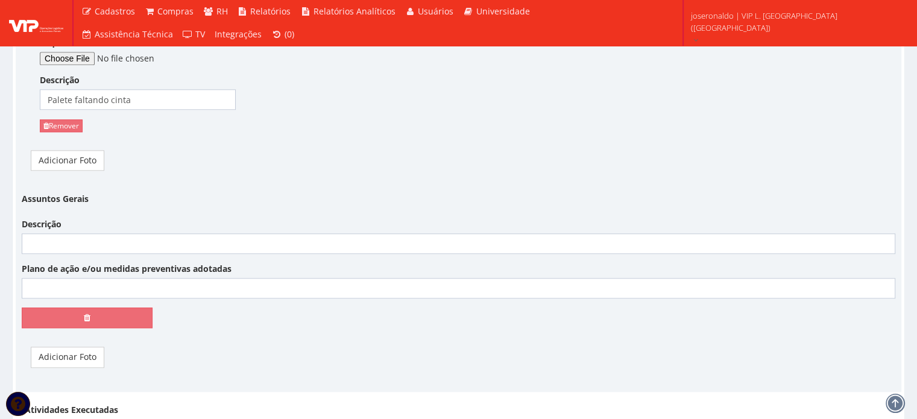
click at [98, 255] on div "Assuntos Gerais Descrição Plano de ação e/ou medidas preventivas adotadas" at bounding box center [459, 263] width 892 height 148
click at [89, 244] on input "Descrição" at bounding box center [458, 243] width 873 height 20
type input "C"
click at [174, 243] on input "Insumos inerentes ao carregamento acabanado." at bounding box center [458, 243] width 873 height 20
type input "Insumos inerentes ao carregamento (bolsas plásticas) acabanado."
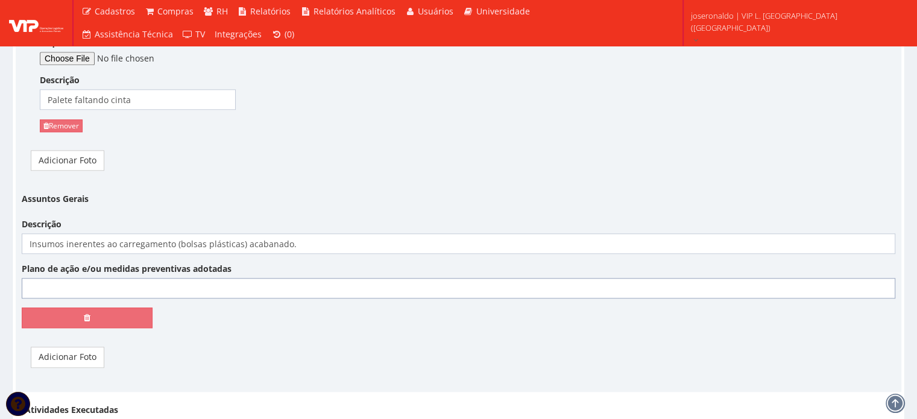
click at [81, 282] on input "Plano de ação e/ou medidas preventivas adotadas" at bounding box center [458, 288] width 873 height 20
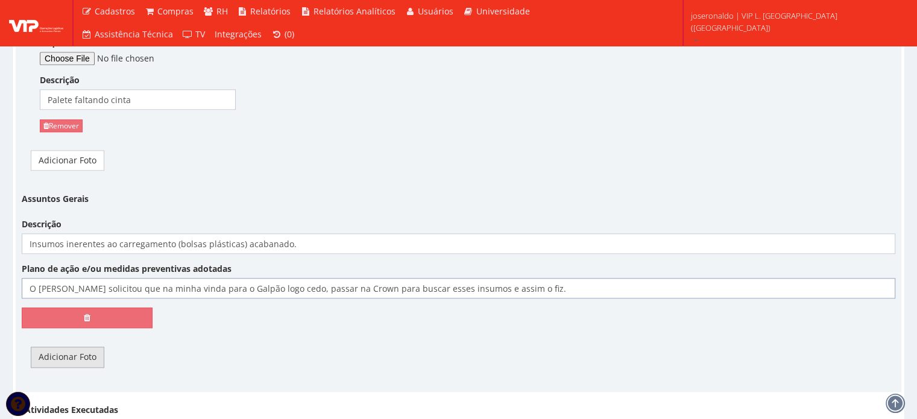
type input "O Felipe solicitou que na minha vinda para o Galpão logo cedo, passar na Crown …"
click at [75, 356] on link "Adicionar Foto" at bounding box center [68, 357] width 74 height 20
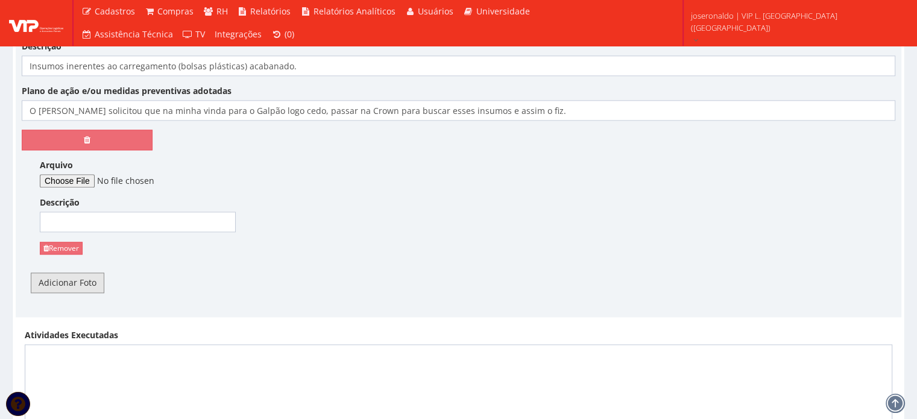
scroll to position [1447, 0]
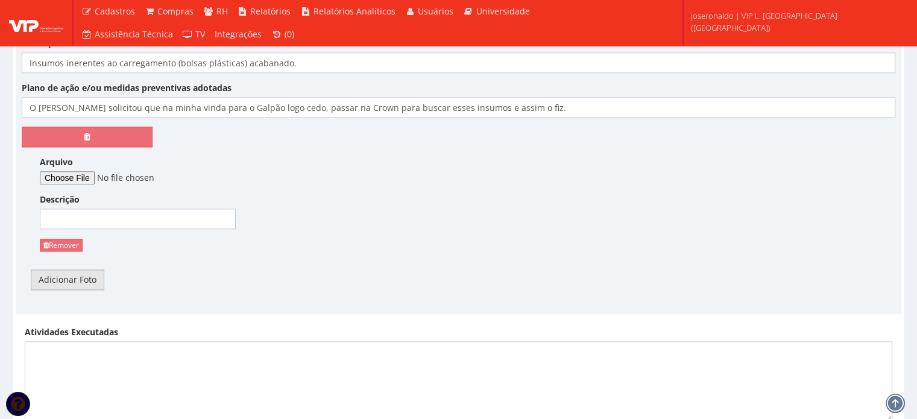
click at [63, 284] on link "Adicionar Foto" at bounding box center [68, 279] width 74 height 20
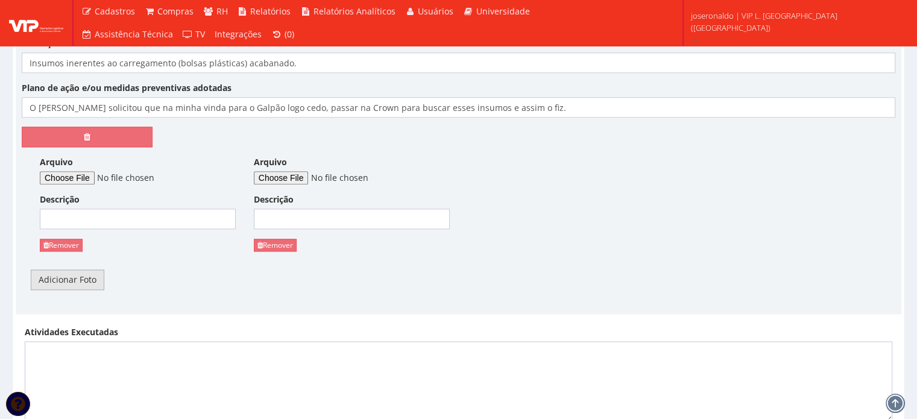
click at [68, 287] on link "Adicionar Foto" at bounding box center [68, 279] width 74 height 20
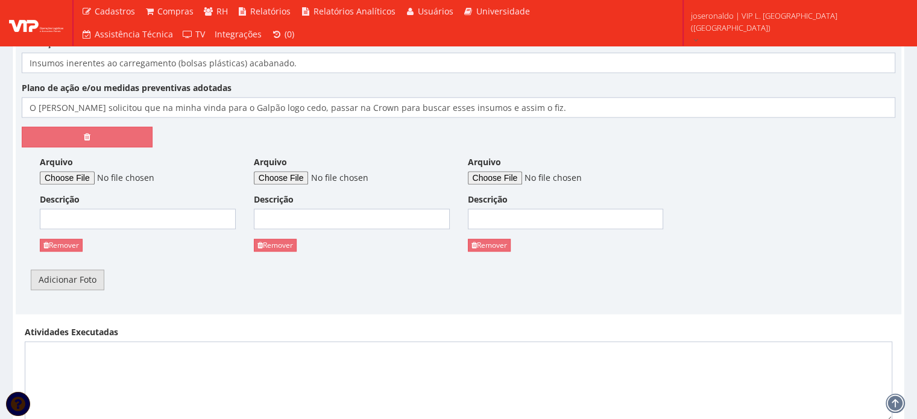
click at [70, 283] on link "Adicionar Foto" at bounding box center [68, 279] width 74 height 20
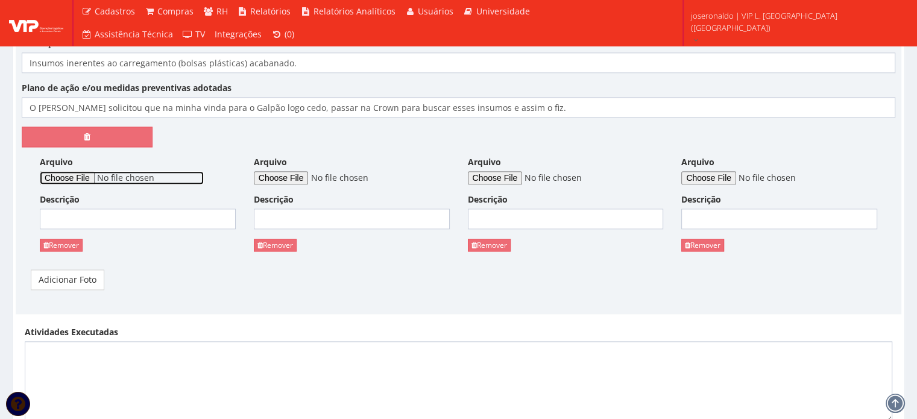
click at [98, 175] on input "Arquivo" at bounding box center [122, 177] width 164 height 13
type input "C:\fakepath\WhatsApp Image 2025-10-03 at 09.59.33.jpeg"
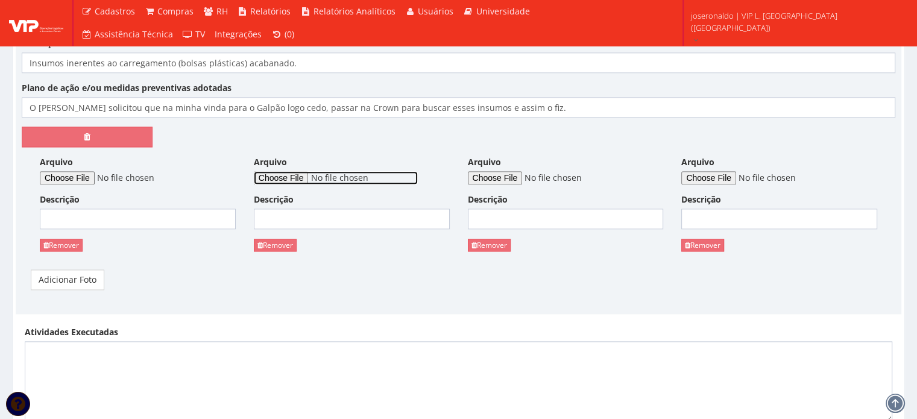
click at [288, 173] on input "Arquivo" at bounding box center [336, 177] width 164 height 13
type input "C:\fakepath\WhatsApp Image 2025-10-03 at 09.59.34 (1).jpeg"
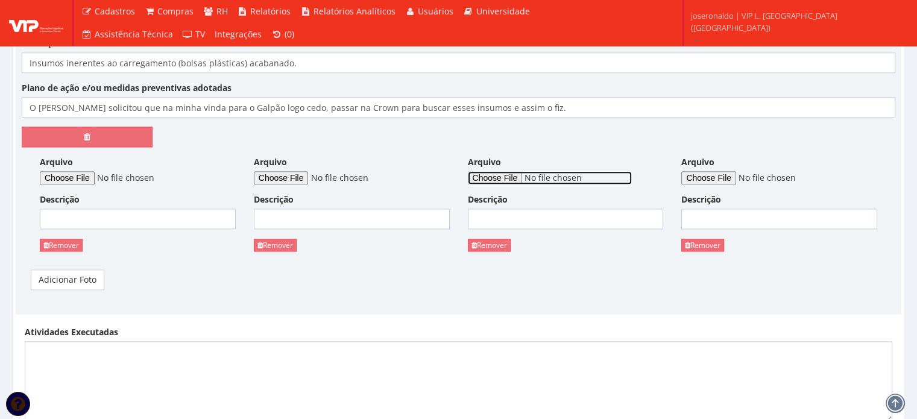
click at [521, 174] on input "Arquivo" at bounding box center [550, 177] width 164 height 13
type input "C:\fakepath\WhatsApp Image 2025-10-03 at 09.59.34 (2).jpeg"
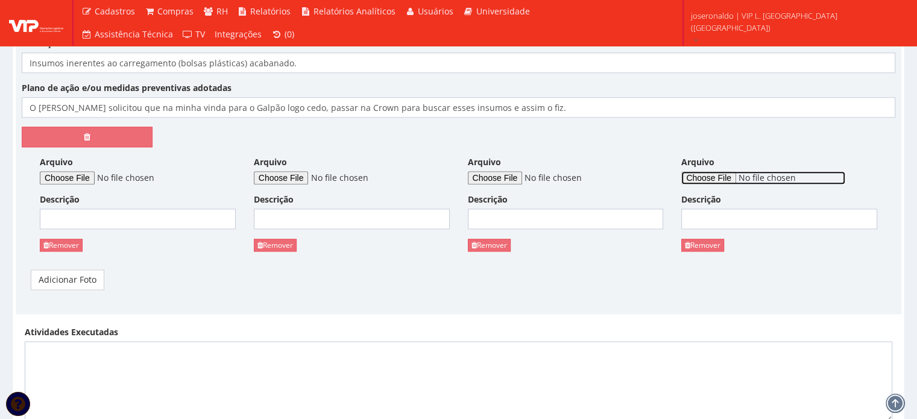
click at [726, 176] on input "Arquivo" at bounding box center [763, 177] width 164 height 13
type input "C:\fakepath\WhatsApp Image 2025-10-03 at 09.59.34.jpeg"
click at [190, 216] on input "Descrição" at bounding box center [138, 219] width 196 height 20
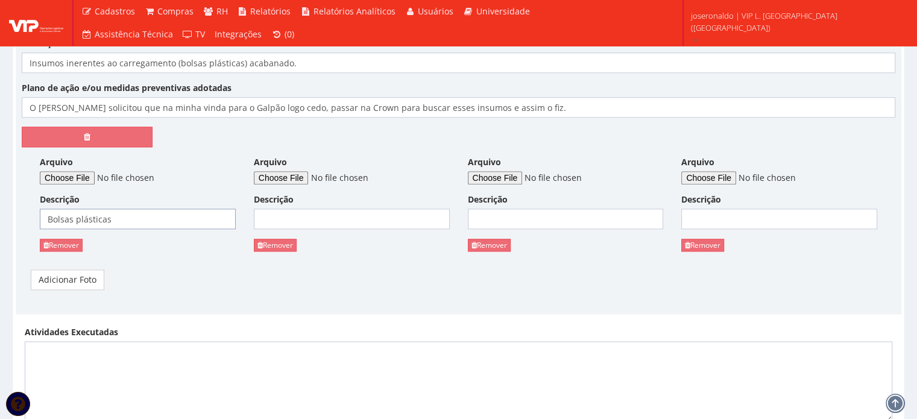
drag, startPoint x: 129, startPoint y: 213, endPoint x: 20, endPoint y: 217, distance: 108.6
click at [20, 217] on div "Assuntos Gerais Descrição Insumos inerentes ao carregamento (bolsas plásticas) …" at bounding box center [459, 153] width 892 height 291
type input "Bolsas plásticas"
click at [292, 221] on input "Descrição" at bounding box center [352, 219] width 196 height 20
paste input "Bolsas plásticas"
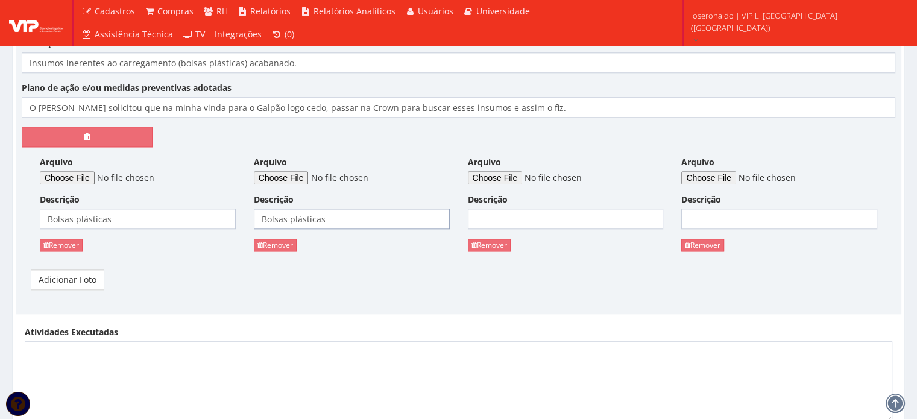
type input "Bolsas plásticas"
click at [515, 214] on input "Descrição" at bounding box center [566, 219] width 196 height 20
paste input "Bolsas plásticas"
type input "Bolsas plásticas"
click at [748, 215] on input "Descrição" at bounding box center [779, 219] width 196 height 20
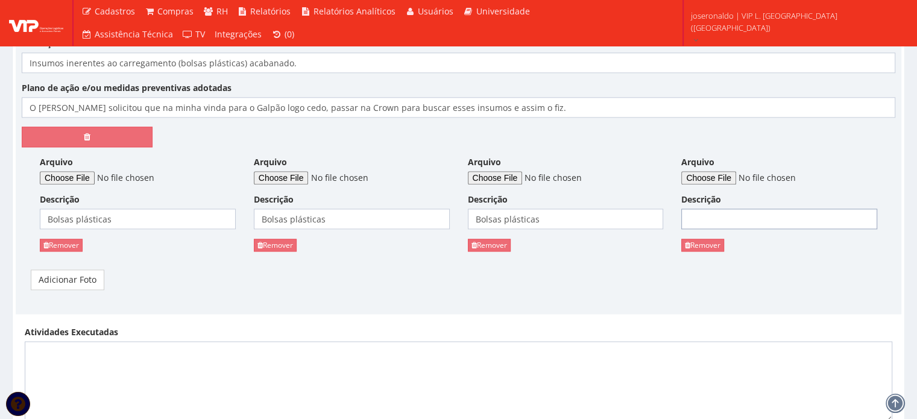
paste input "Bolsas plásticas"
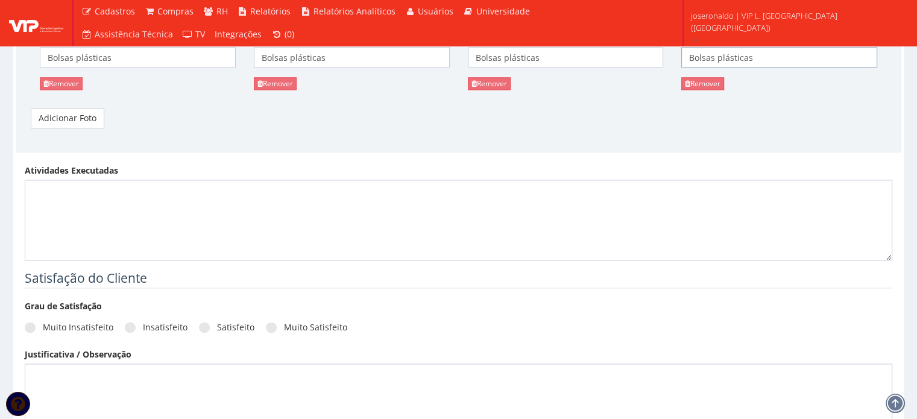
scroll to position [1628, 0]
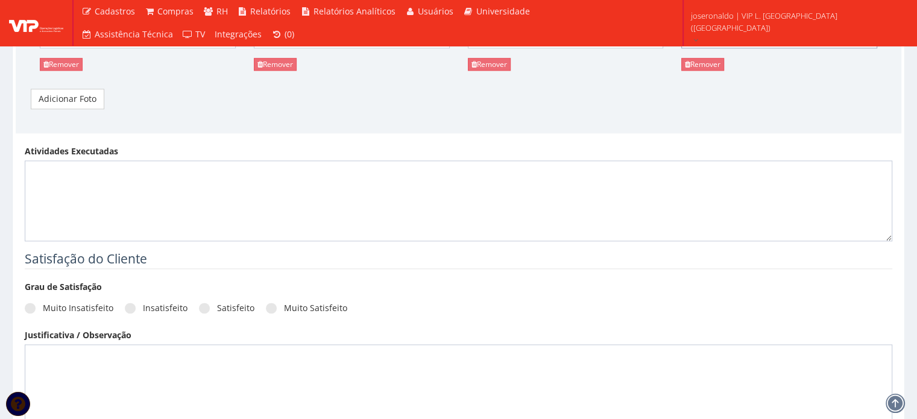
type input "Bolsas plásticas"
click at [86, 194] on textarea "Atividades Executadas" at bounding box center [458, 200] width 867 height 81
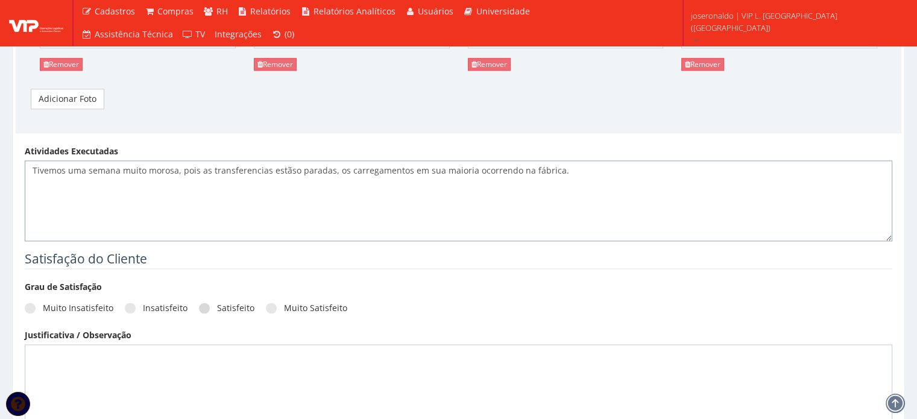
type textarea "Tivemos uma semana muito morosa, pois as transferencias estãso paradas, os carr…"
click at [233, 303] on label "Satisfeito" at bounding box center [226, 308] width 55 height 12
click at [225, 304] on input "Satisfeito" at bounding box center [221, 308] width 8 height 8
radio input "true"
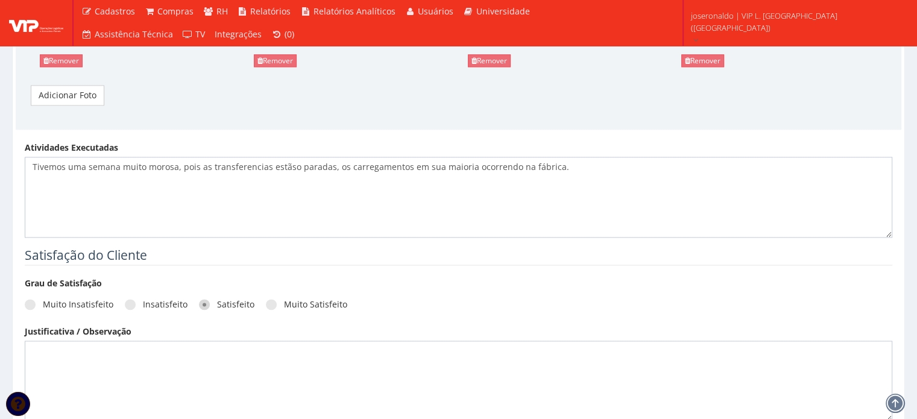
scroll to position [1743, 0]
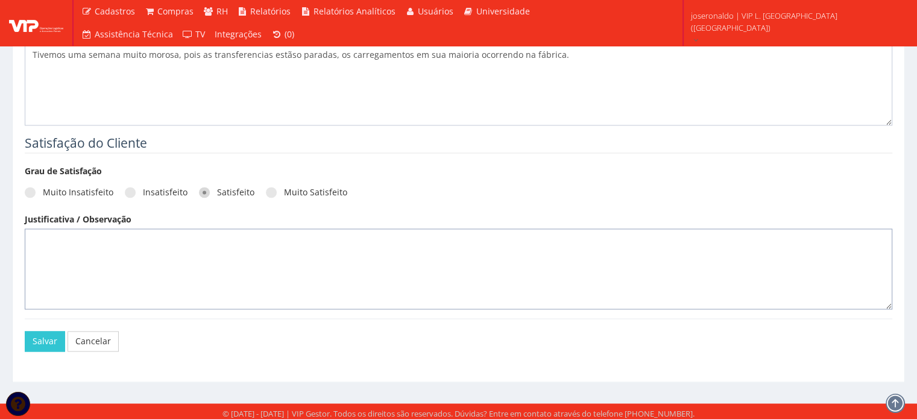
click at [84, 252] on textarea at bounding box center [458, 268] width 867 height 81
type textarea "´"
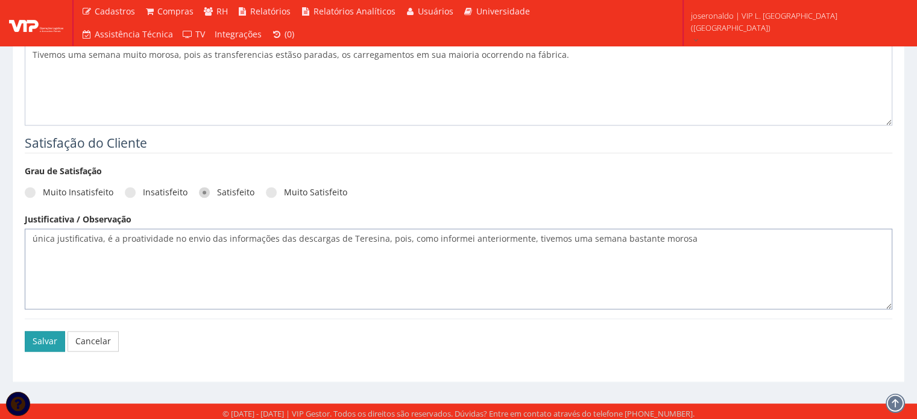
type textarea "única justificativa, é a proatividade no envio das informações das descargas de…"
click at [45, 338] on button "Salvar" at bounding box center [45, 341] width 40 height 20
